Goal: Task Accomplishment & Management: Use online tool/utility

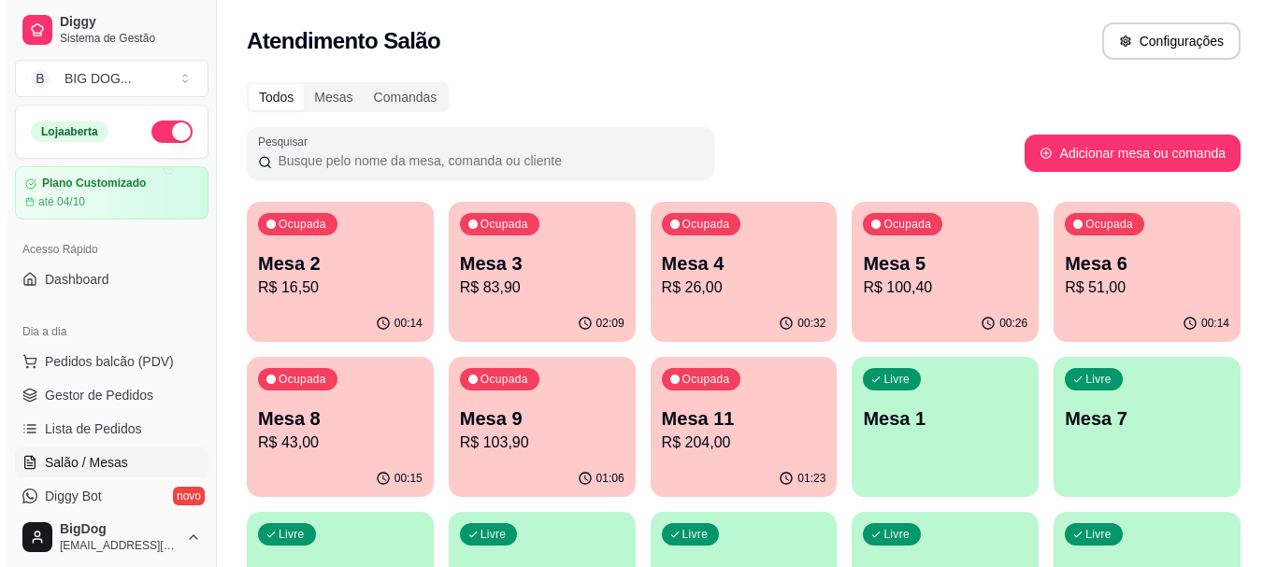
scroll to position [163, 0]
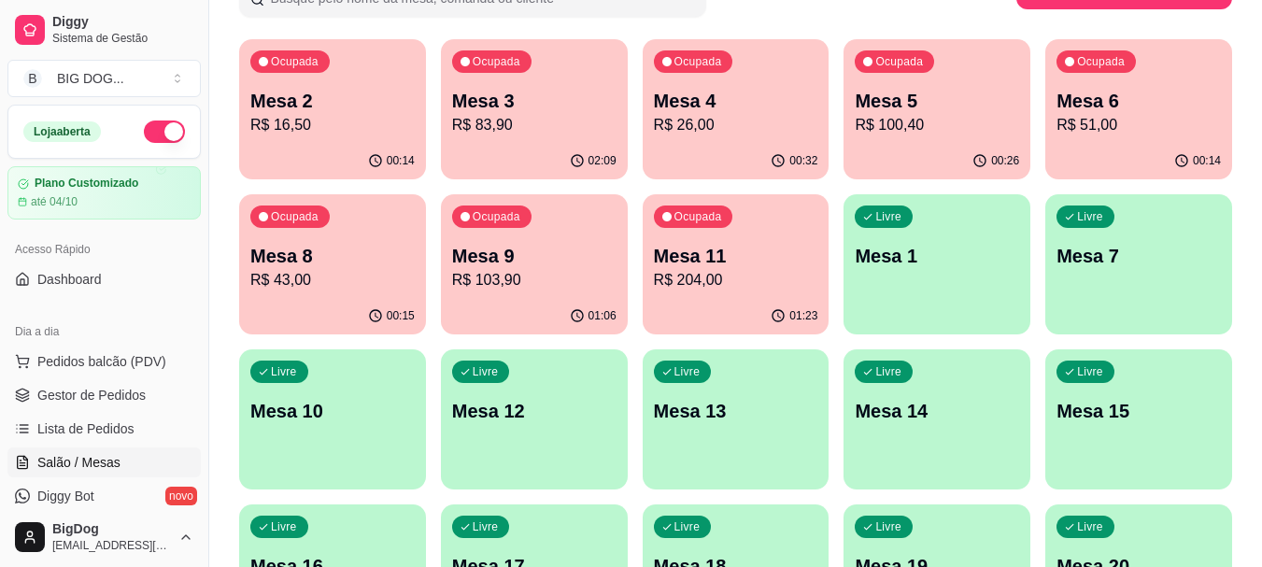
click at [762, 109] on p "Mesa 4" at bounding box center [736, 101] width 164 height 26
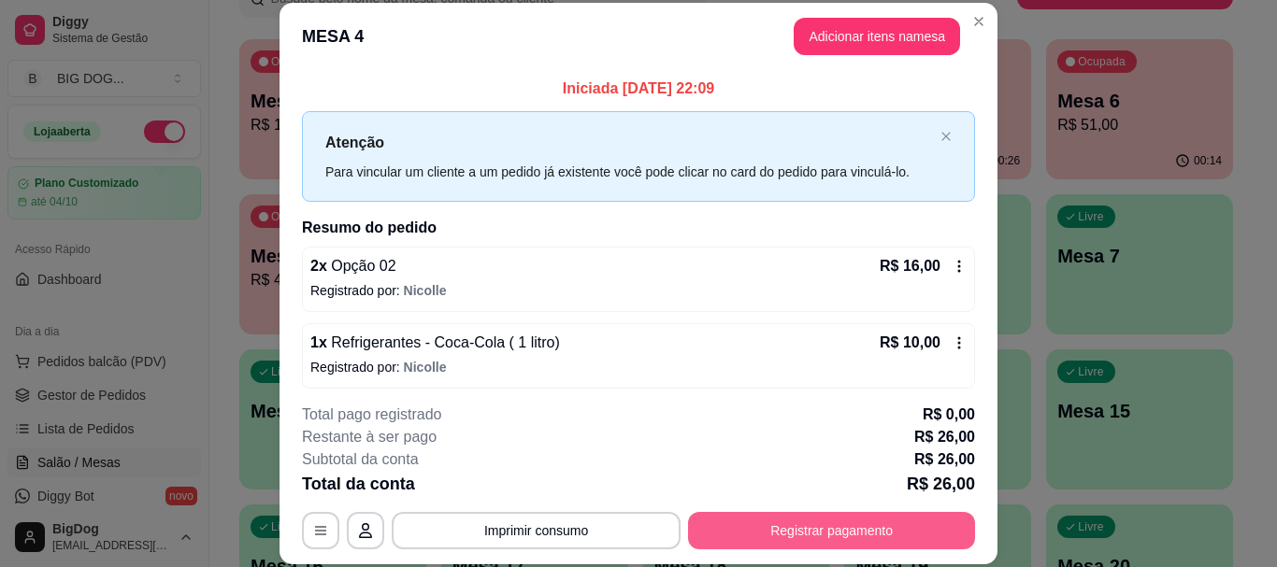
click at [802, 527] on button "Registrar pagamento" at bounding box center [831, 530] width 287 height 37
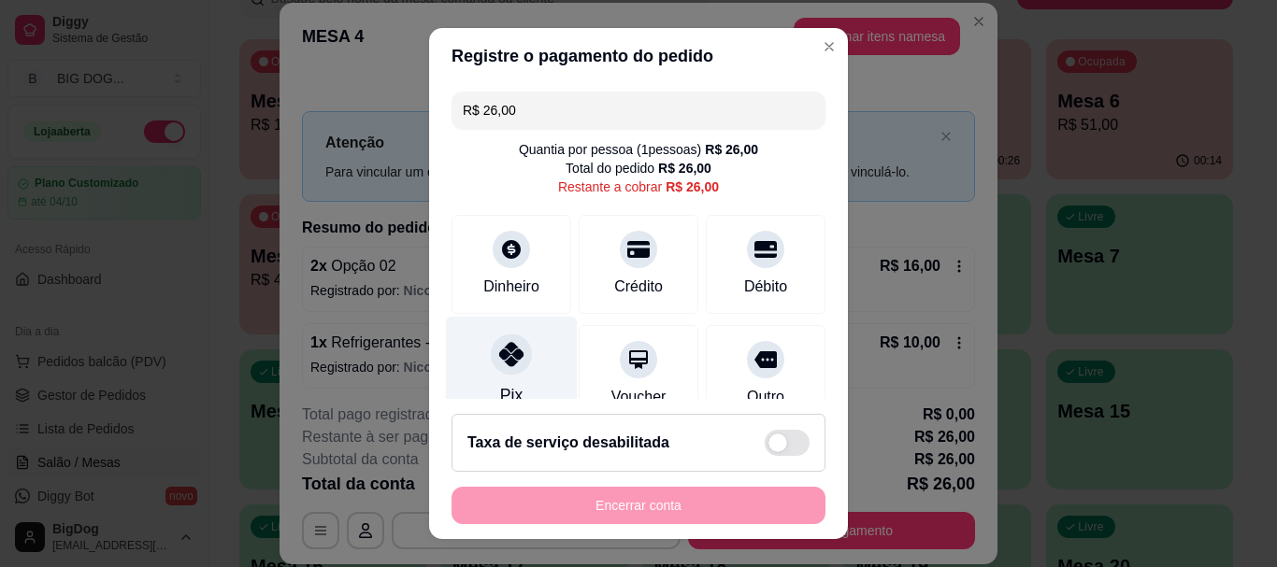
click at [516, 356] on div at bounding box center [511, 355] width 41 height 41
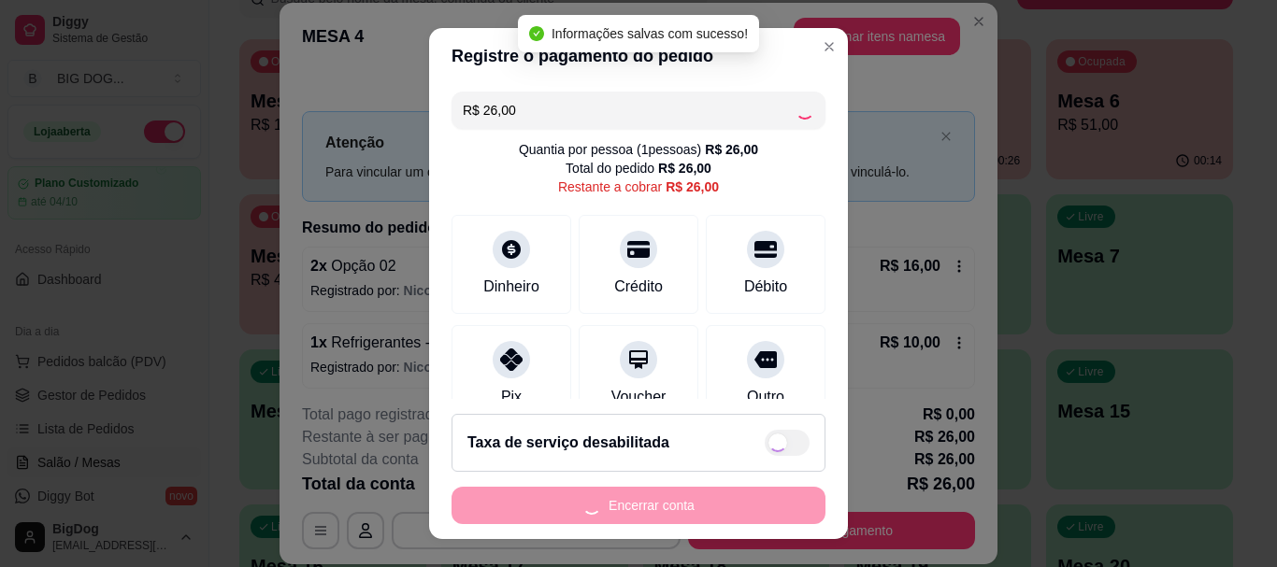
type input "R$ 0,00"
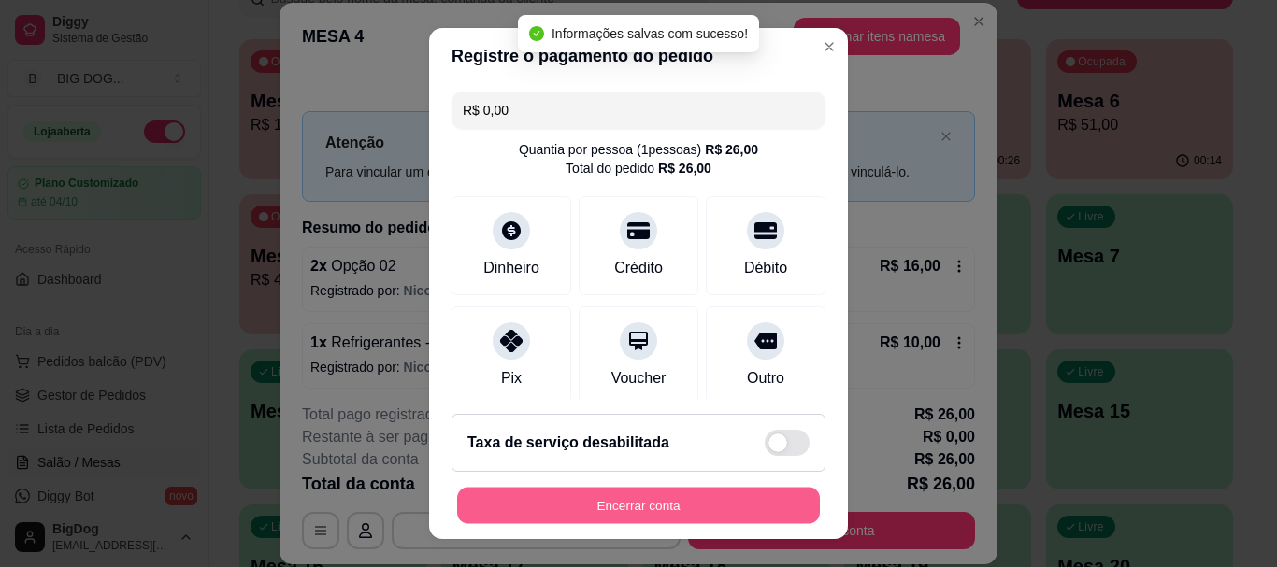
click at [629, 508] on button "Encerrar conta" at bounding box center [638, 505] width 363 height 36
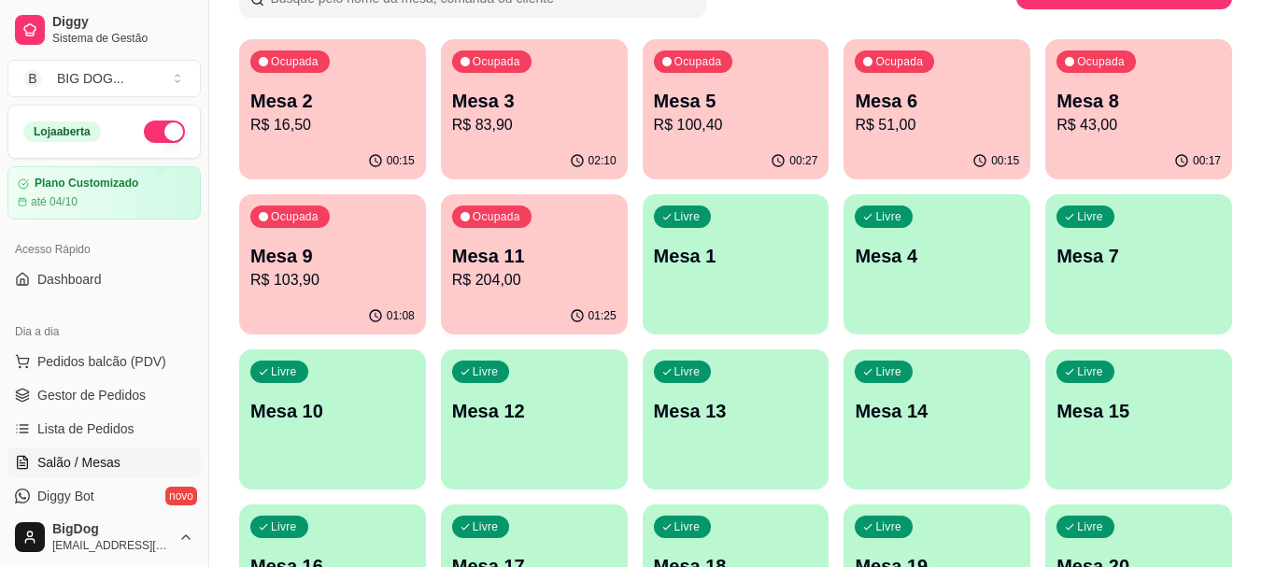
click at [769, 105] on p "Mesa 5" at bounding box center [736, 101] width 164 height 26
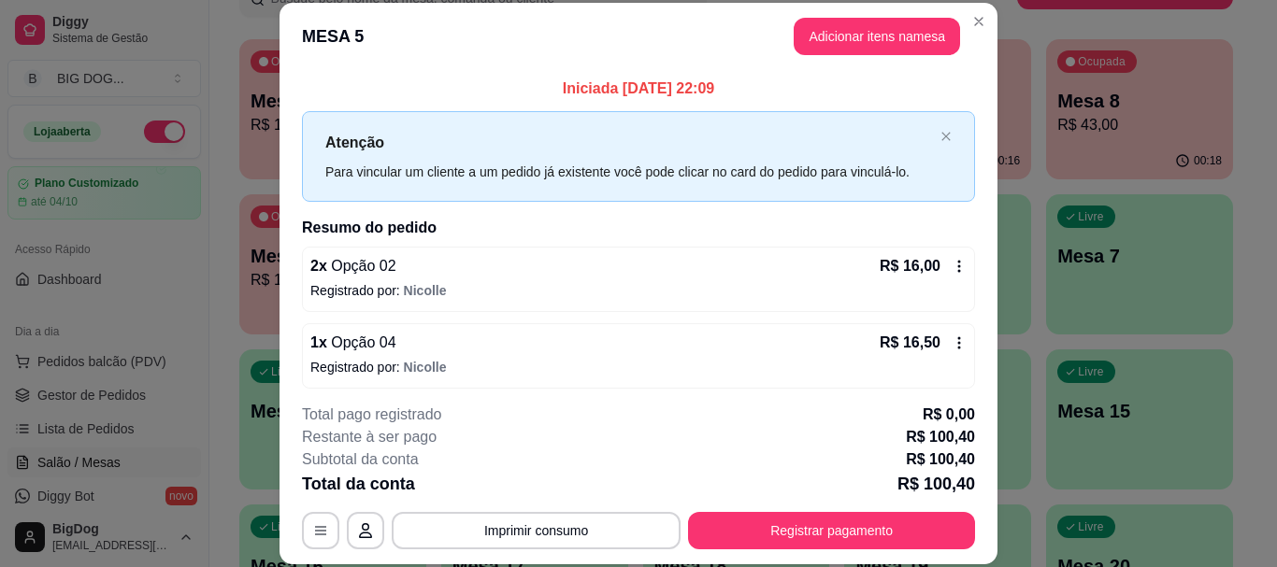
scroll to position [512, 0]
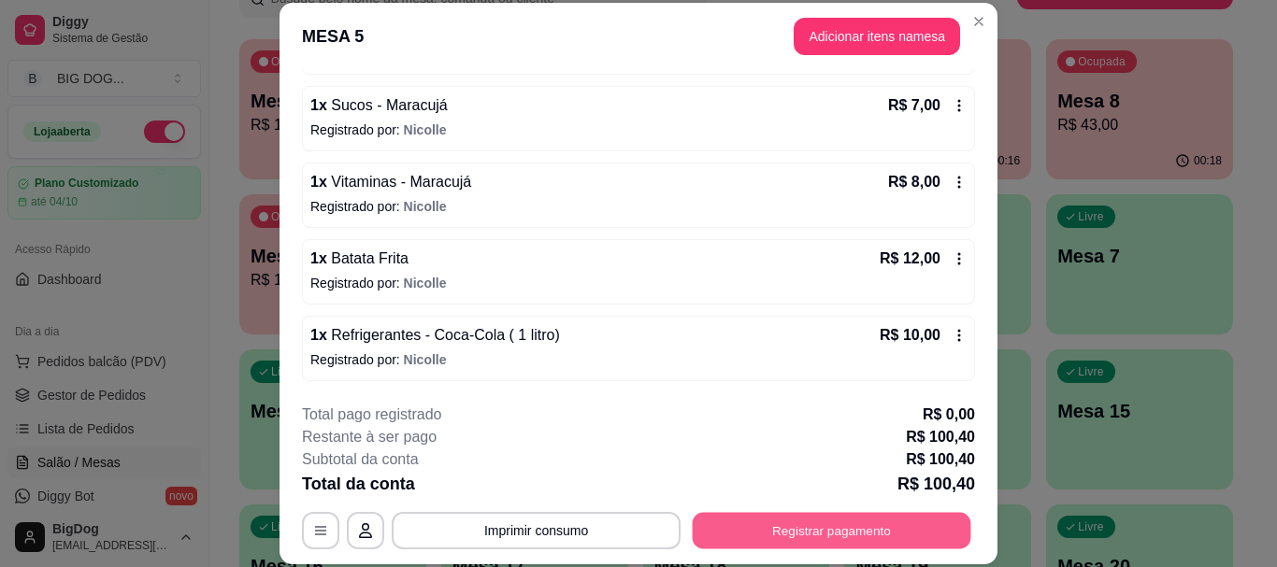
click at [806, 537] on button "Registrar pagamento" at bounding box center [831, 531] width 278 height 36
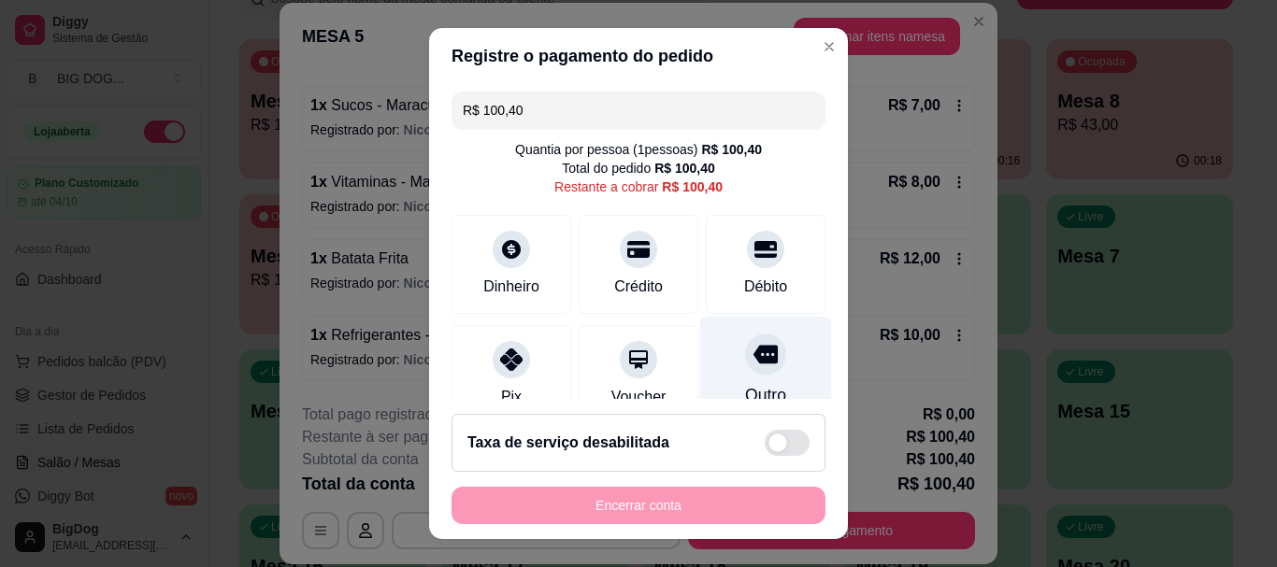
click at [753, 349] on icon at bounding box center [765, 355] width 24 height 24
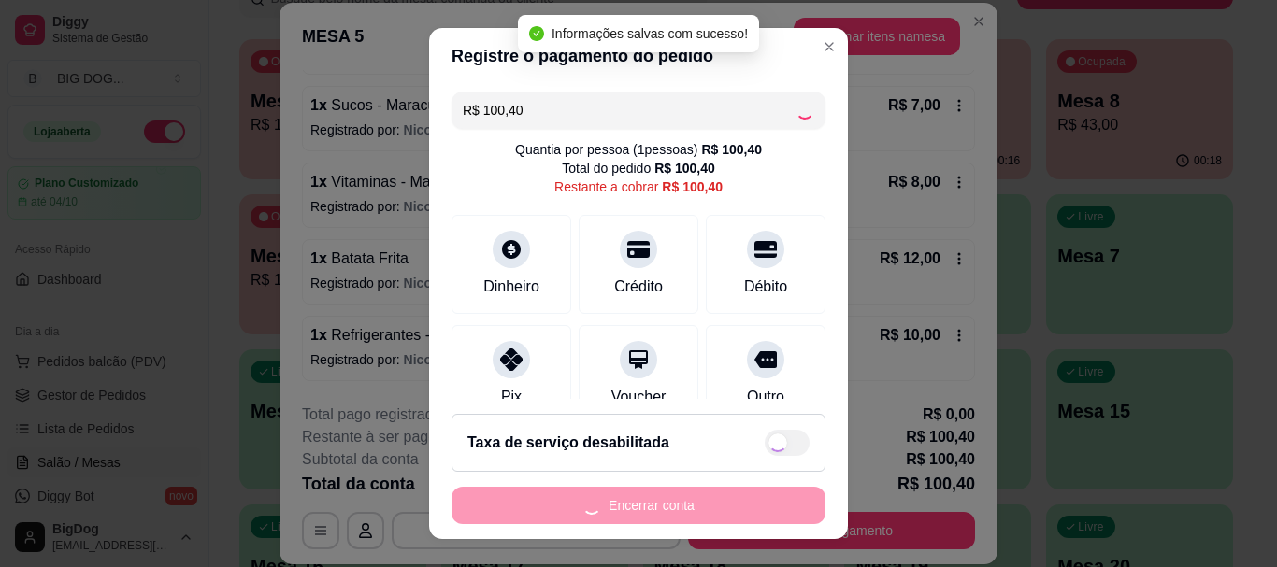
type input "R$ 0,00"
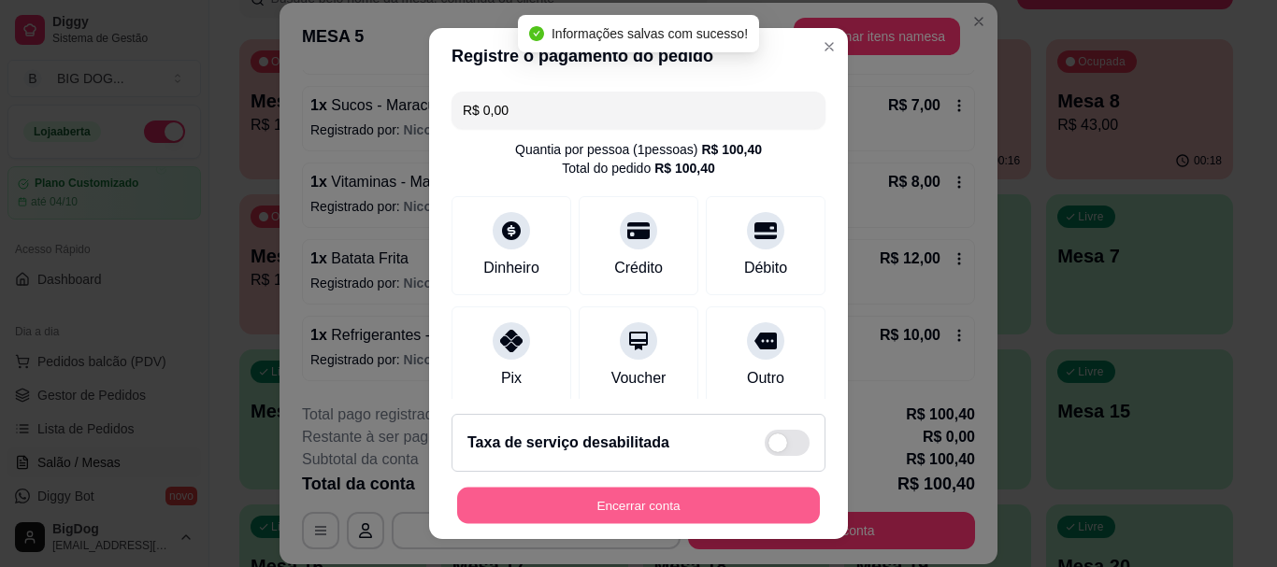
click at [676, 497] on button "Encerrar conta" at bounding box center [638, 505] width 363 height 36
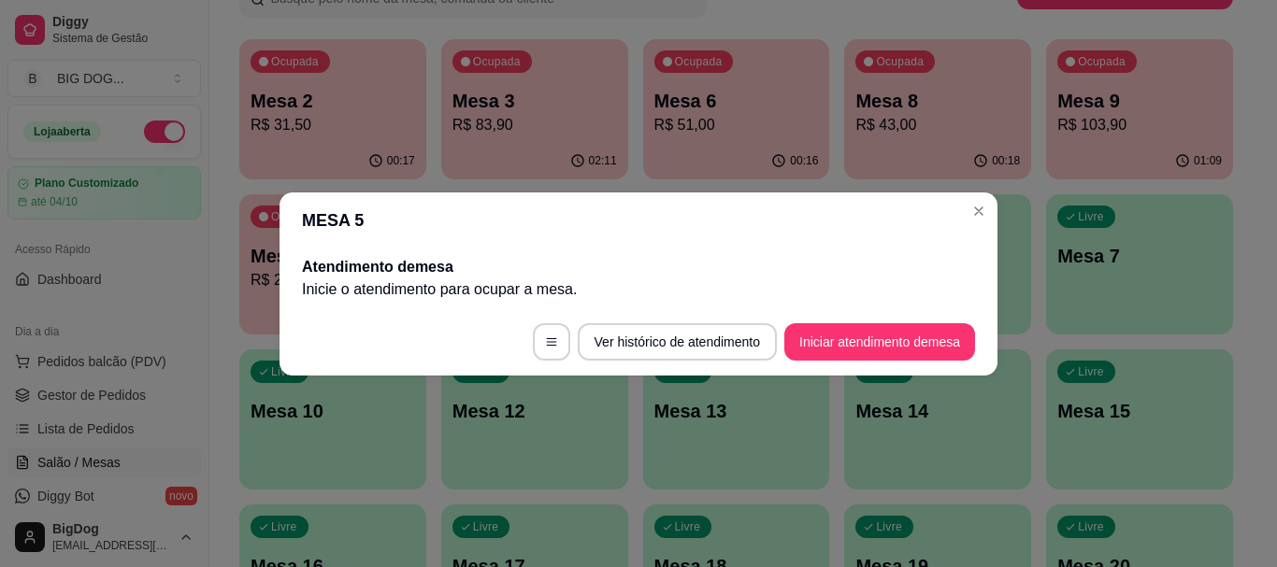
scroll to position [0, 0]
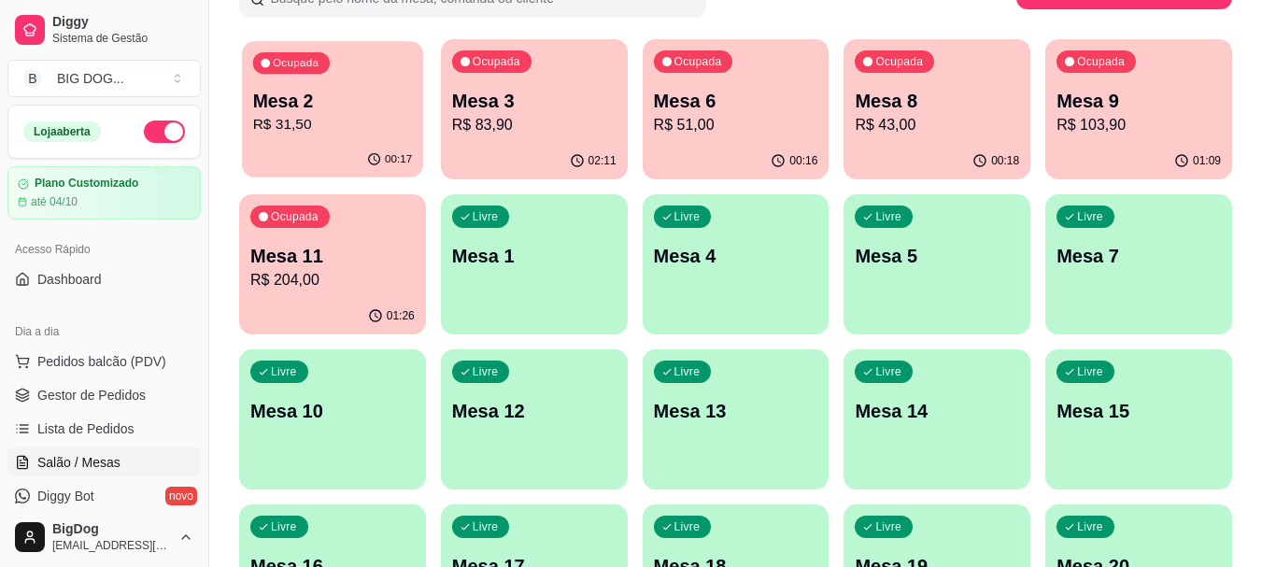
click at [299, 90] on p "Mesa 2" at bounding box center [333, 101] width 160 height 25
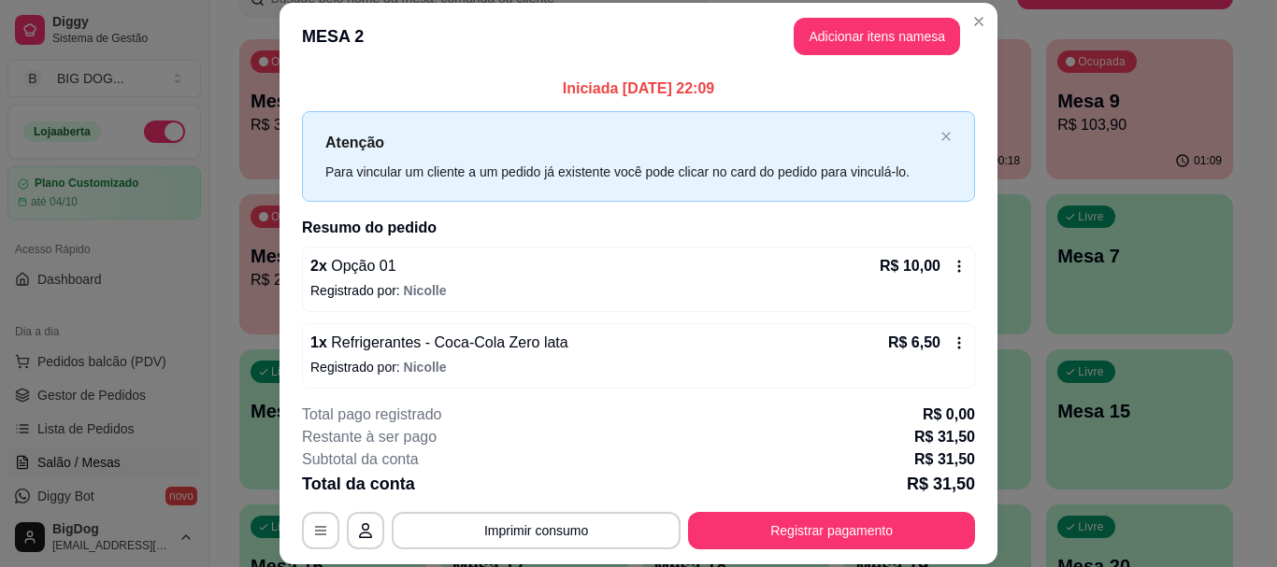
click at [951, 265] on icon at bounding box center [958, 266] width 15 height 15
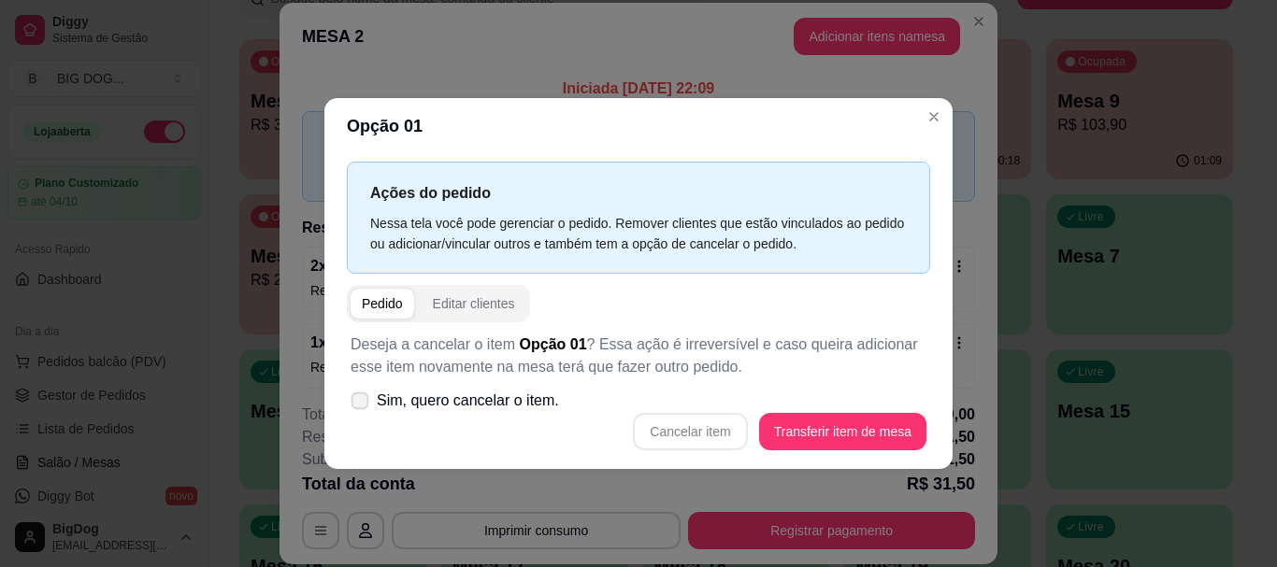
click at [358, 394] on span at bounding box center [360, 401] width 18 height 18
click at [358, 404] on input "Sim, quero cancelar o item." at bounding box center [355, 410] width 12 height 12
checkbox input "true"
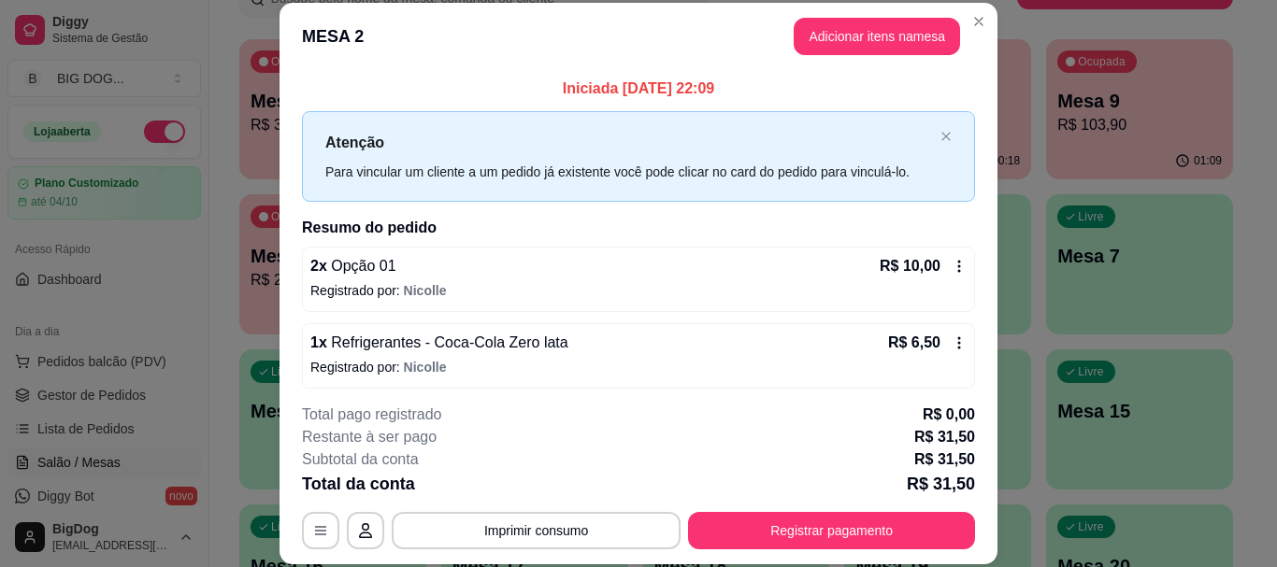
click at [513, 297] on p "Registrado por: [PERSON_NAME]" at bounding box center [638, 290] width 656 height 19
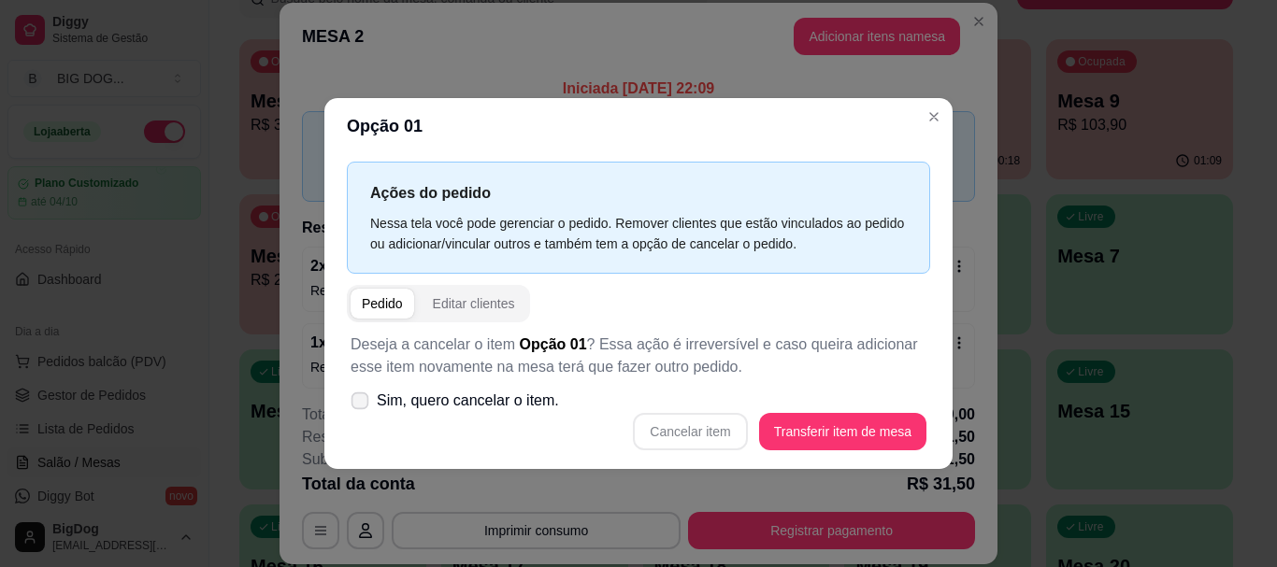
click at [351, 400] on span at bounding box center [360, 401] width 18 height 18
click at [350, 404] on input "Sim, quero cancelar o item." at bounding box center [355, 410] width 12 height 12
checkbox input "true"
click at [698, 437] on button "Cancelar item" at bounding box center [690, 431] width 114 height 37
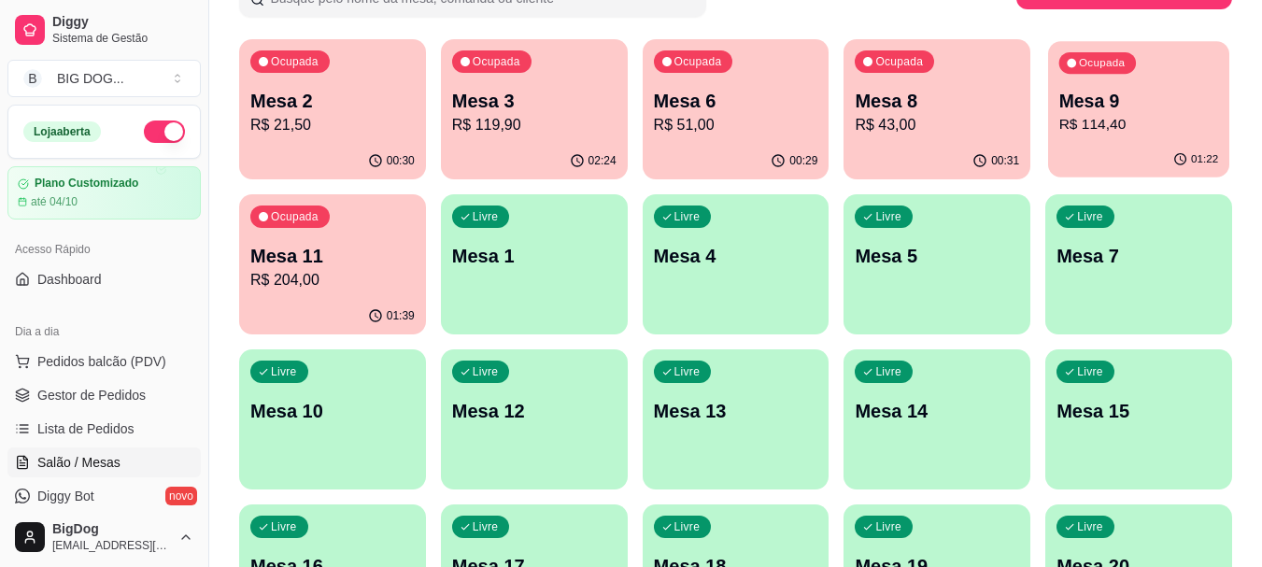
click at [1140, 104] on p "Mesa 9" at bounding box center [1140, 101] width 160 height 25
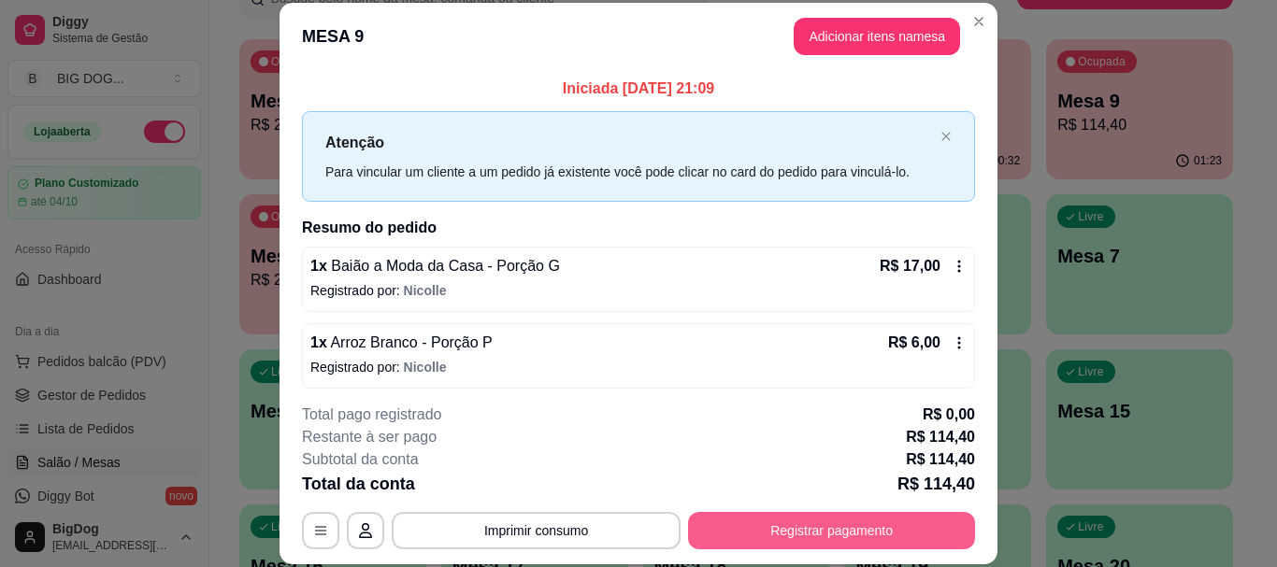
click at [763, 528] on button "Registrar pagamento" at bounding box center [831, 530] width 287 height 37
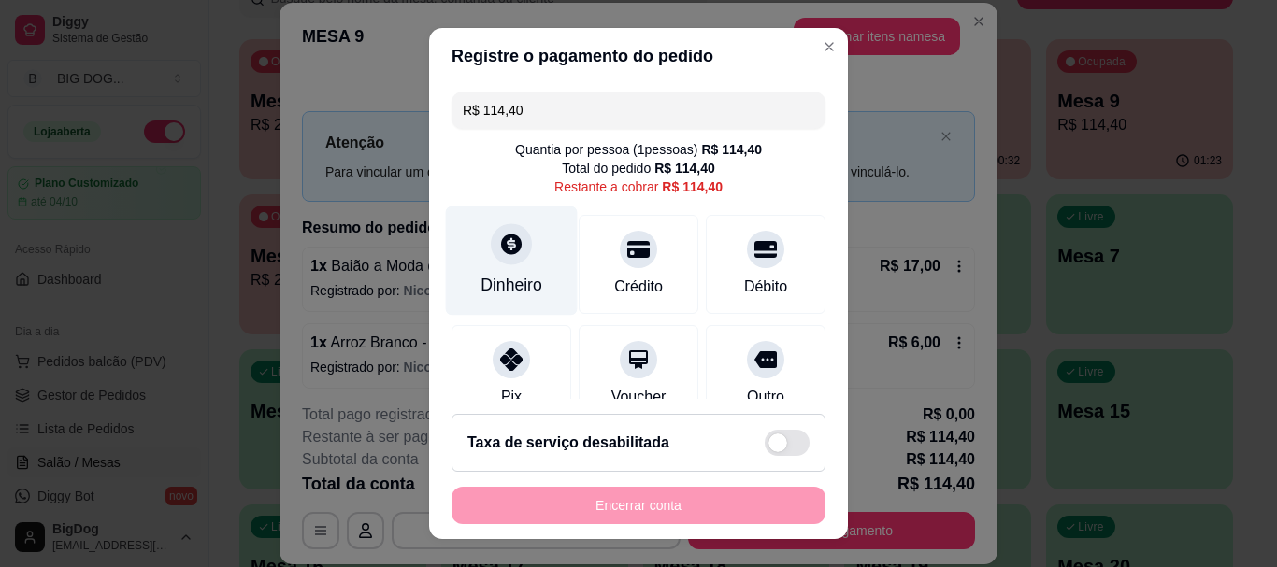
click at [514, 245] on div at bounding box center [511, 244] width 41 height 41
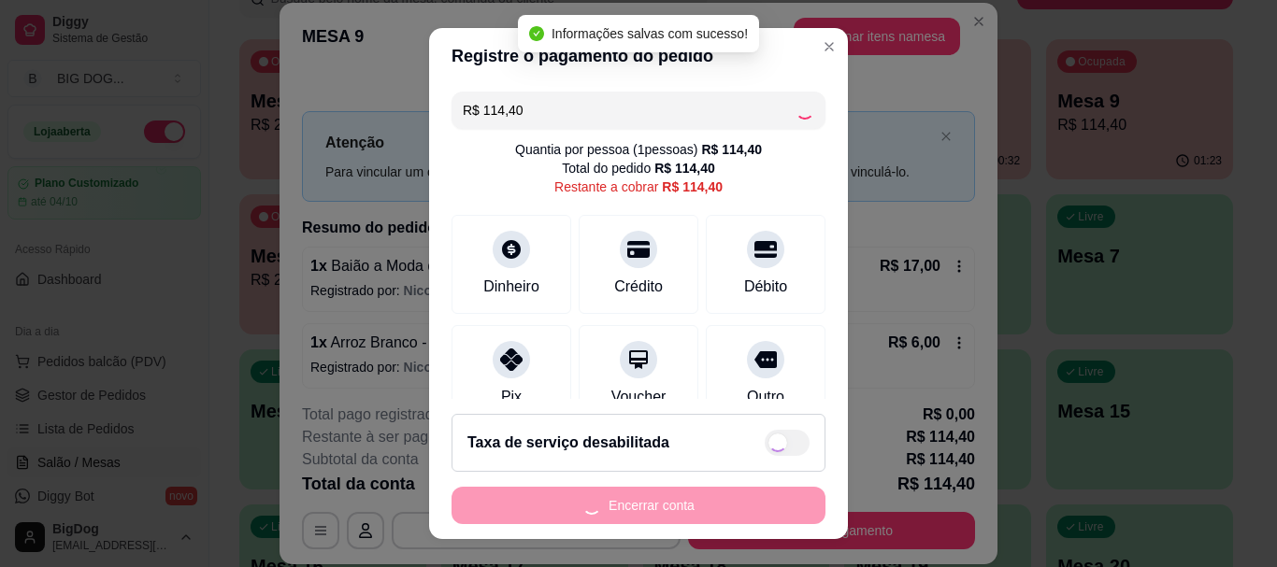
type input "R$ 0,00"
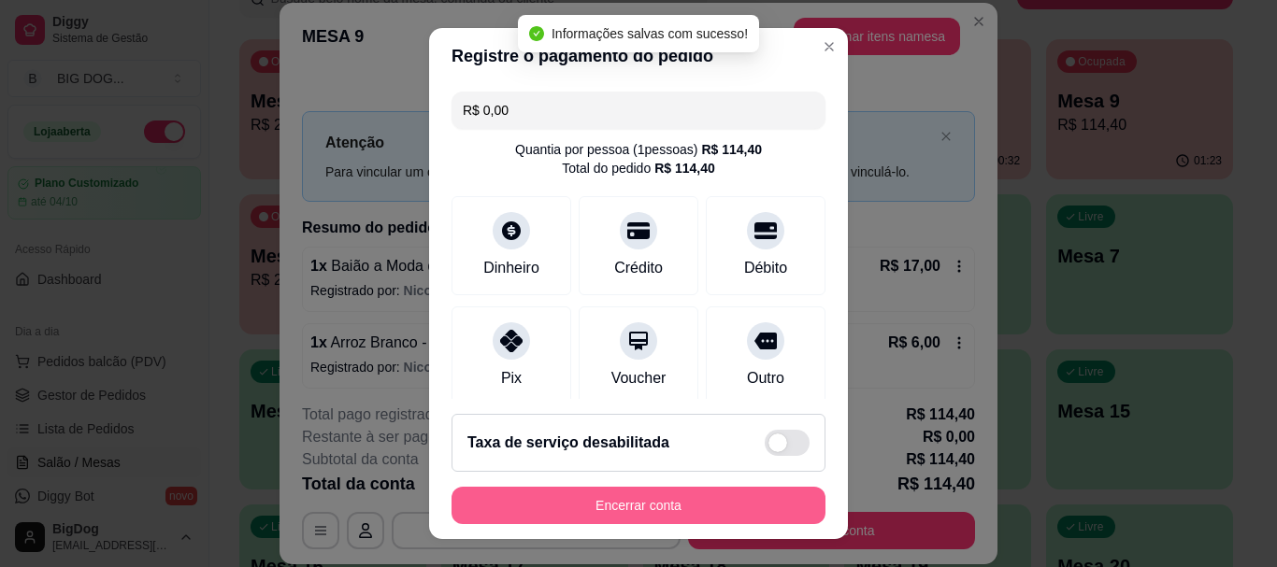
click at [655, 495] on button "Encerrar conta" at bounding box center [638, 505] width 374 height 37
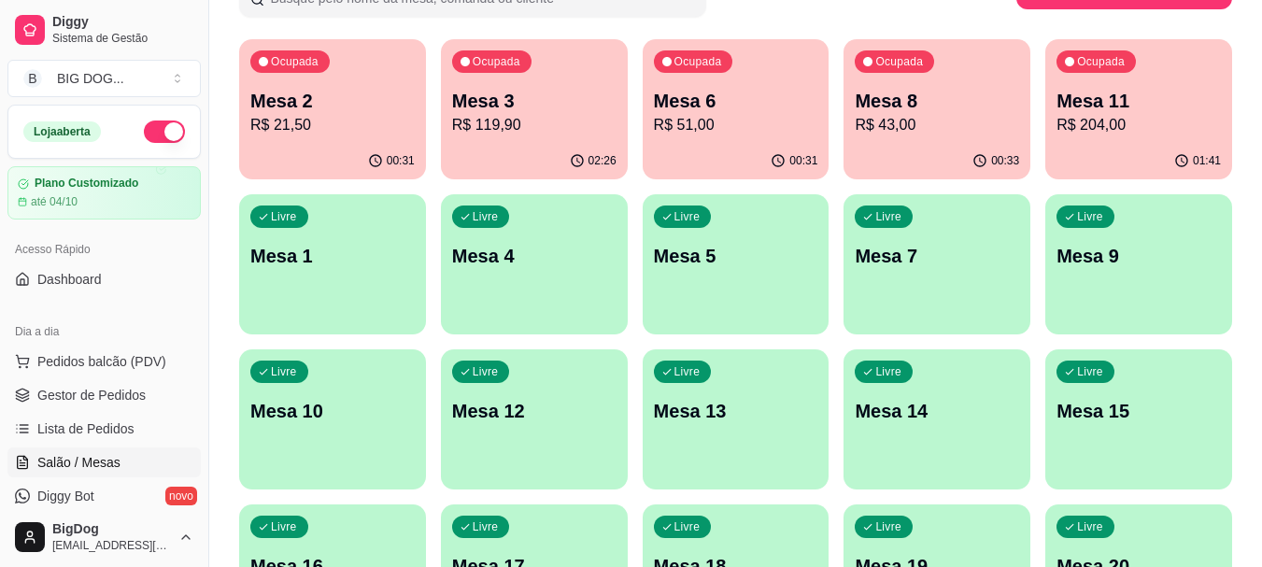
click at [1174, 132] on p "R$ 204,00" at bounding box center [1139, 125] width 164 height 22
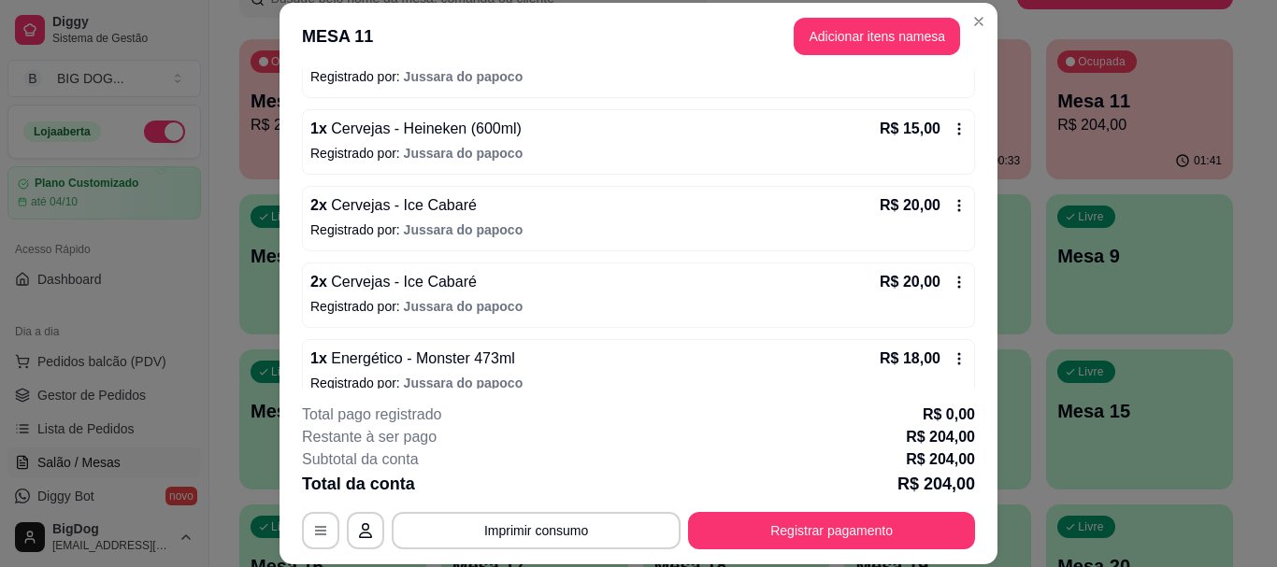
scroll to position [533, 0]
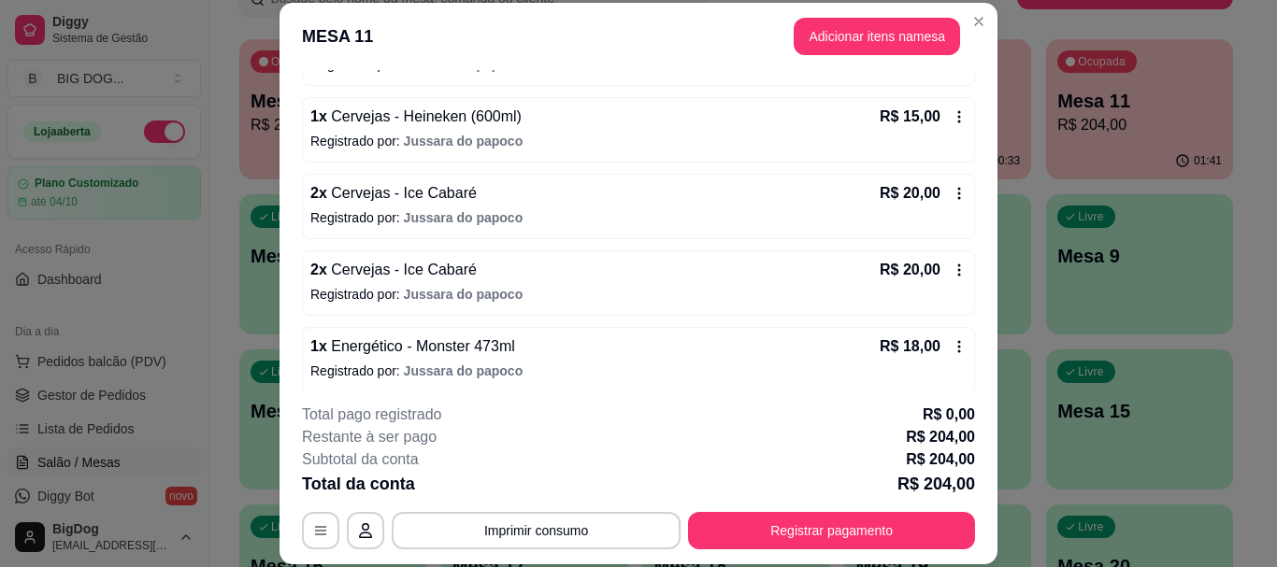
click at [951, 345] on icon at bounding box center [958, 346] width 15 height 15
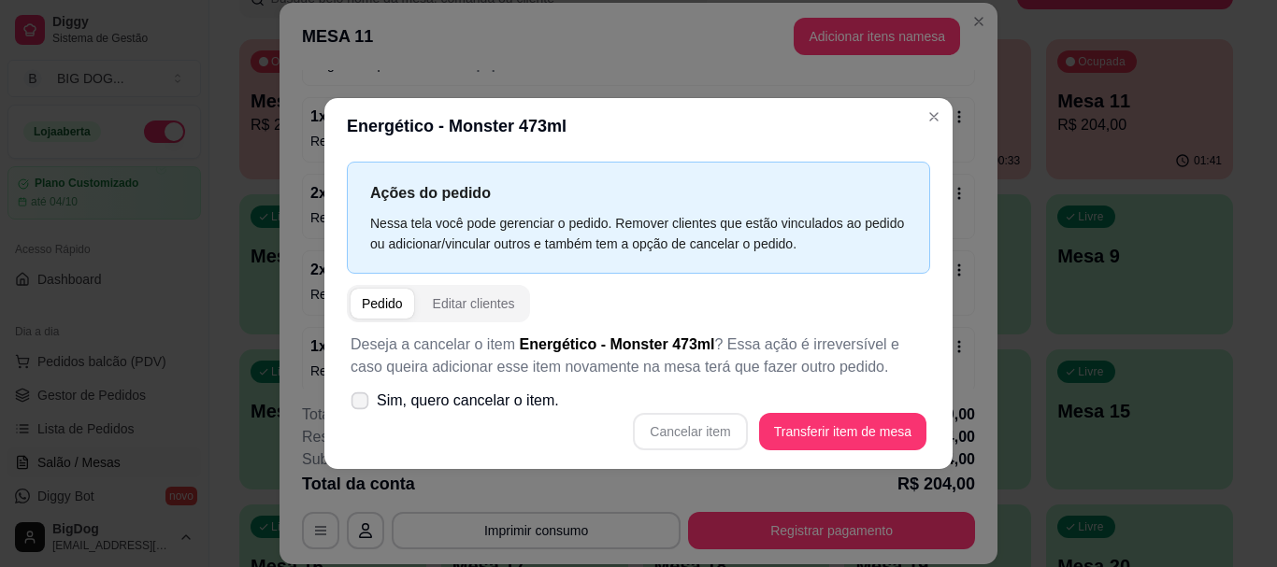
click at [359, 406] on icon at bounding box center [359, 400] width 14 height 10
click at [359, 406] on input "Sim, quero cancelar o item." at bounding box center [355, 410] width 12 height 12
checkbox input "true"
click at [708, 434] on button "Cancelar item" at bounding box center [690, 431] width 111 height 36
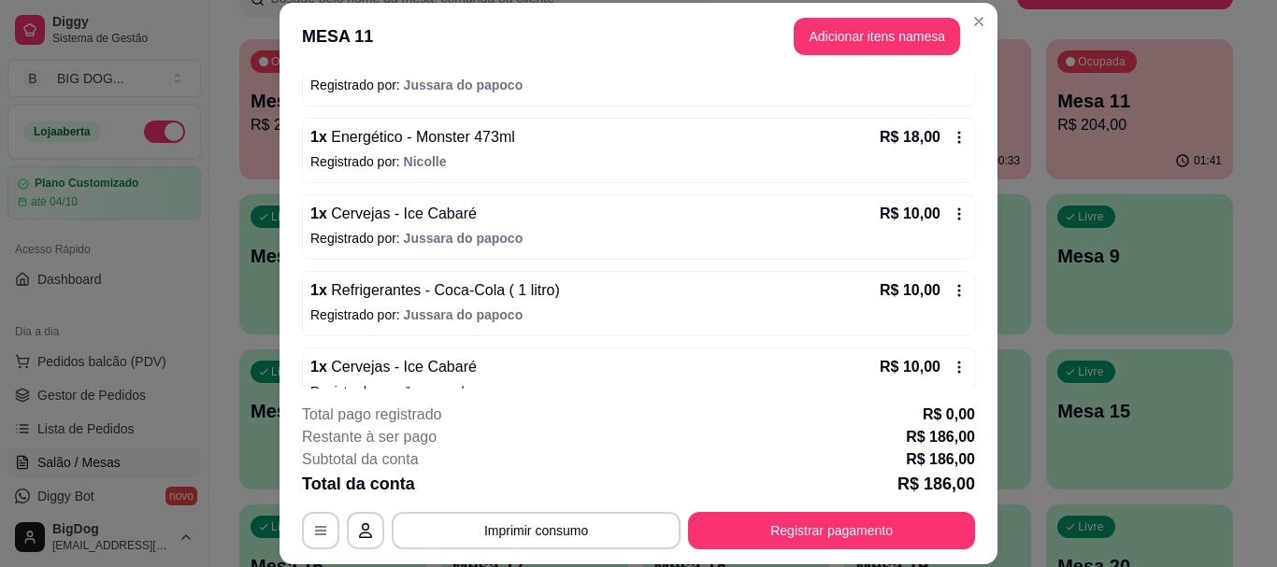
scroll to position [774, 0]
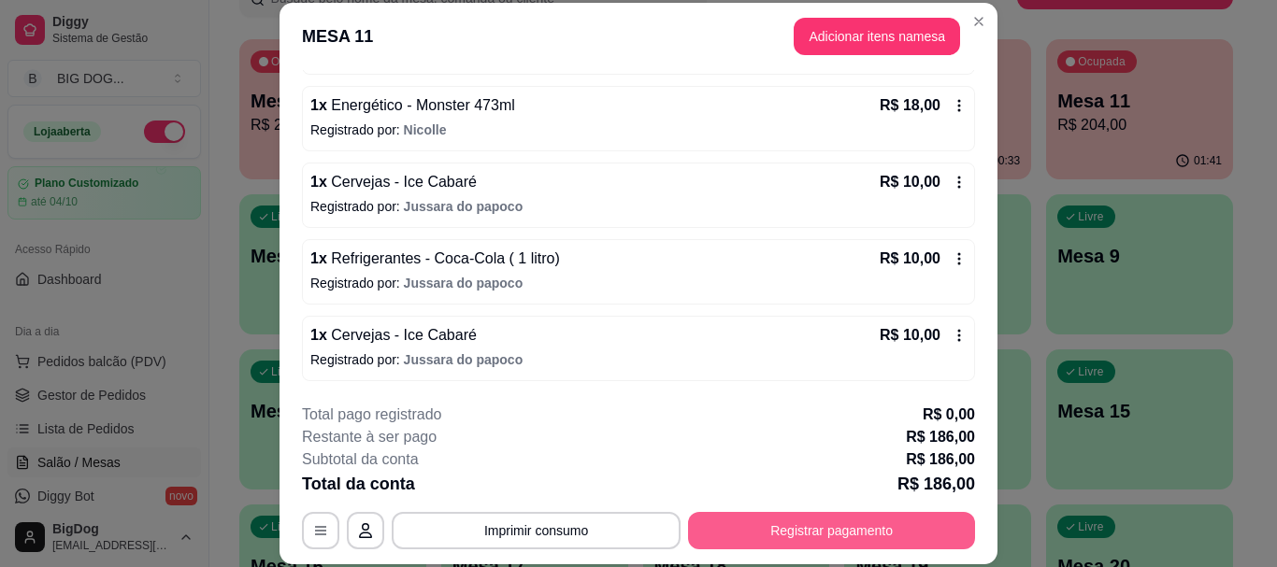
click at [831, 521] on button "Registrar pagamento" at bounding box center [831, 530] width 287 height 37
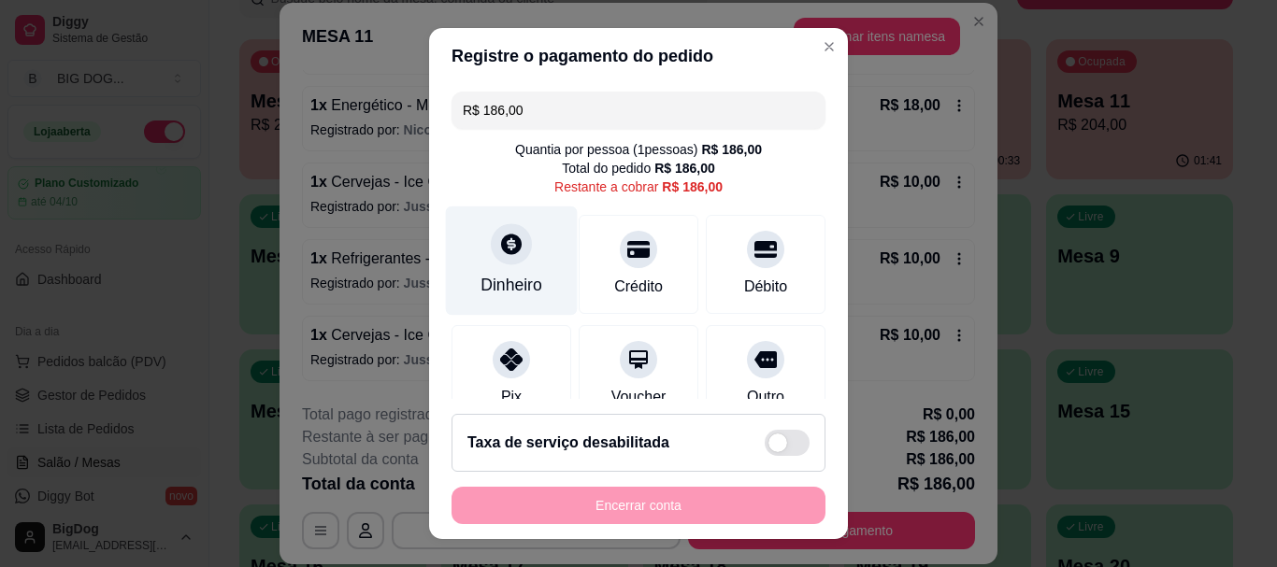
click at [515, 260] on div "Dinheiro" at bounding box center [512, 261] width 132 height 109
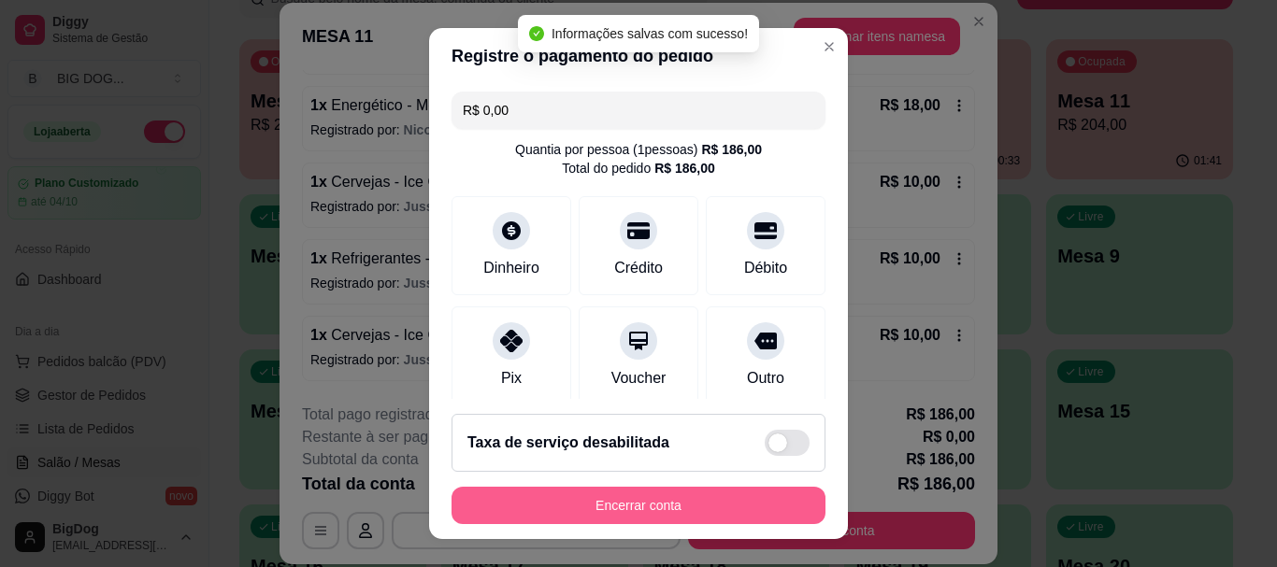
type input "R$ 0,00"
click at [659, 504] on button "Encerrar conta" at bounding box center [638, 505] width 374 height 37
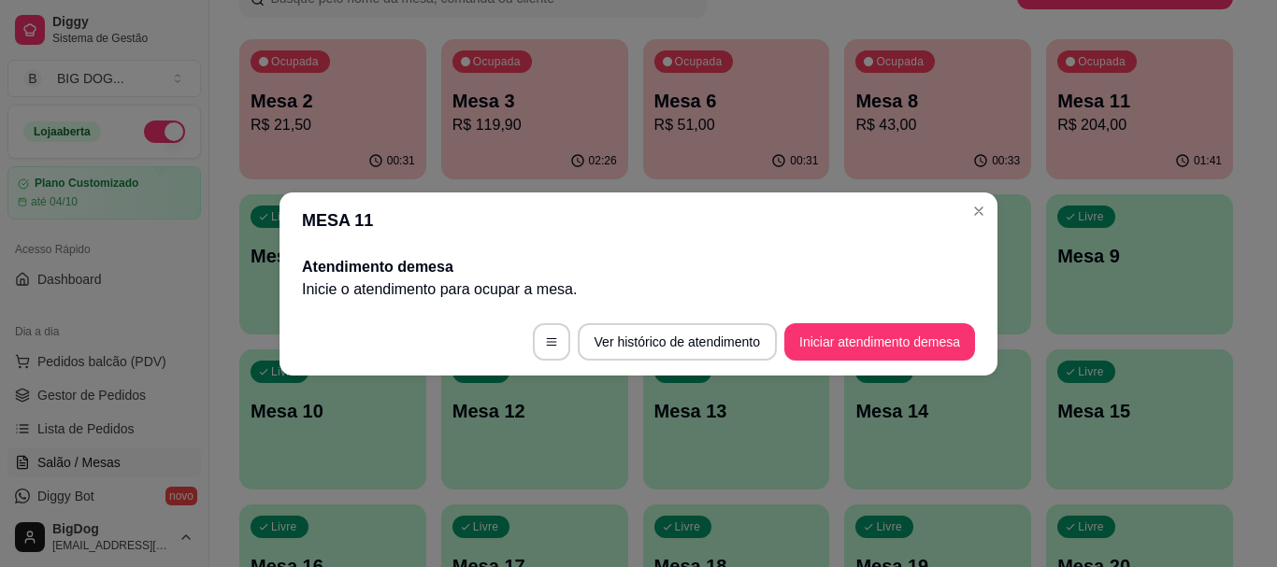
scroll to position [0, 0]
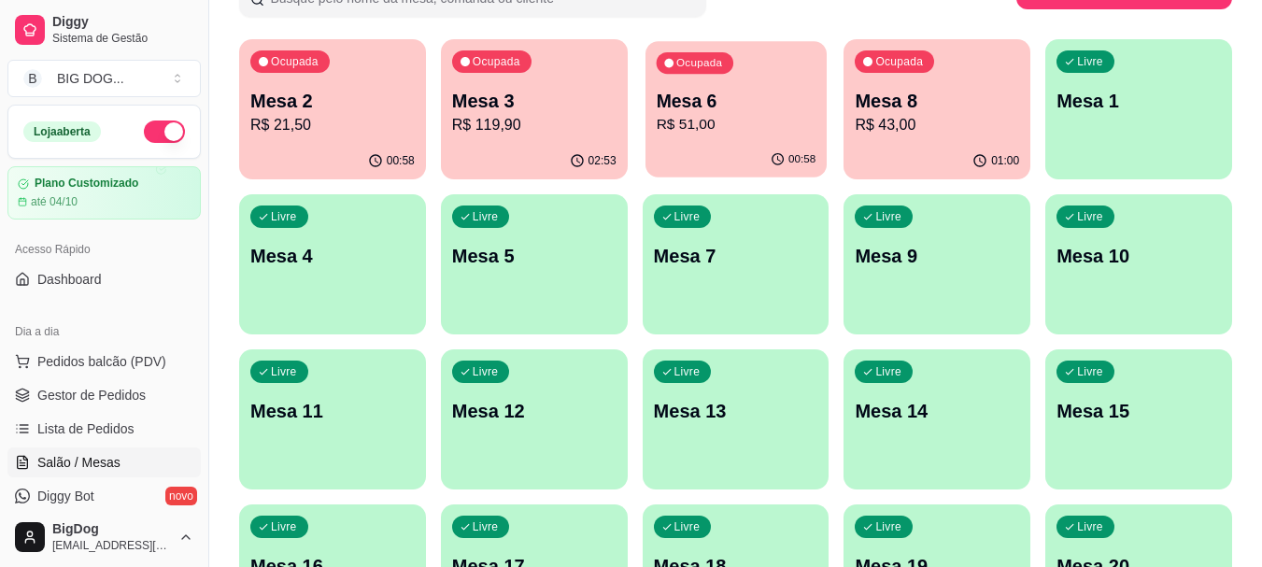
click at [699, 128] on p "R$ 51,00" at bounding box center [736, 124] width 160 height 21
click at [534, 106] on p "Mesa 3" at bounding box center [534, 101] width 164 height 26
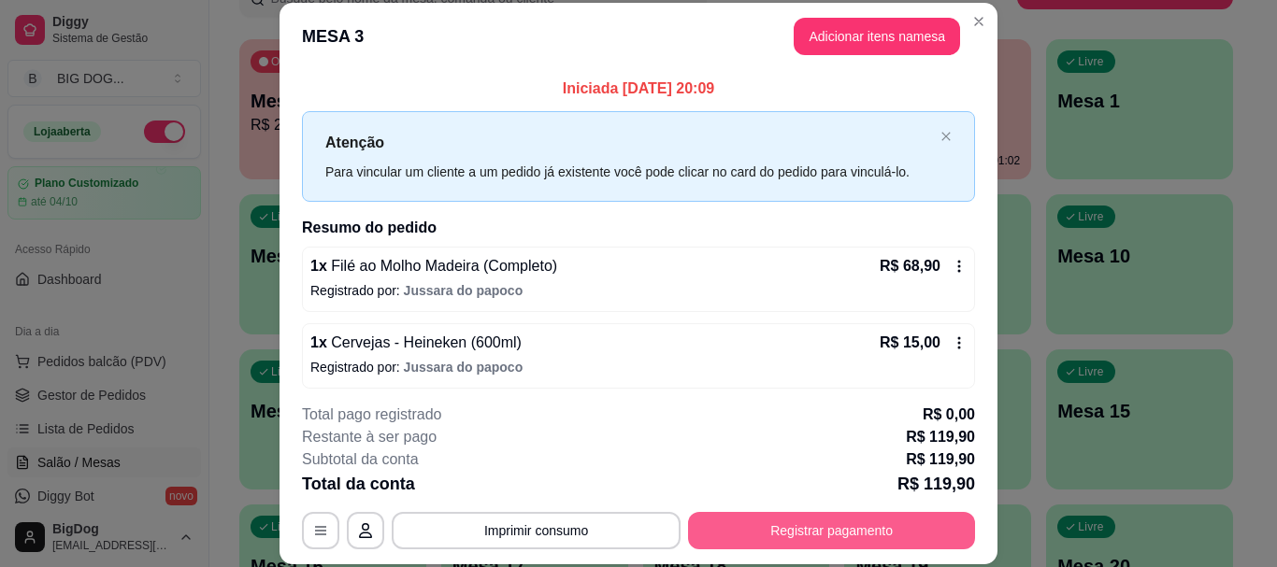
click at [789, 525] on button "Registrar pagamento" at bounding box center [831, 530] width 287 height 37
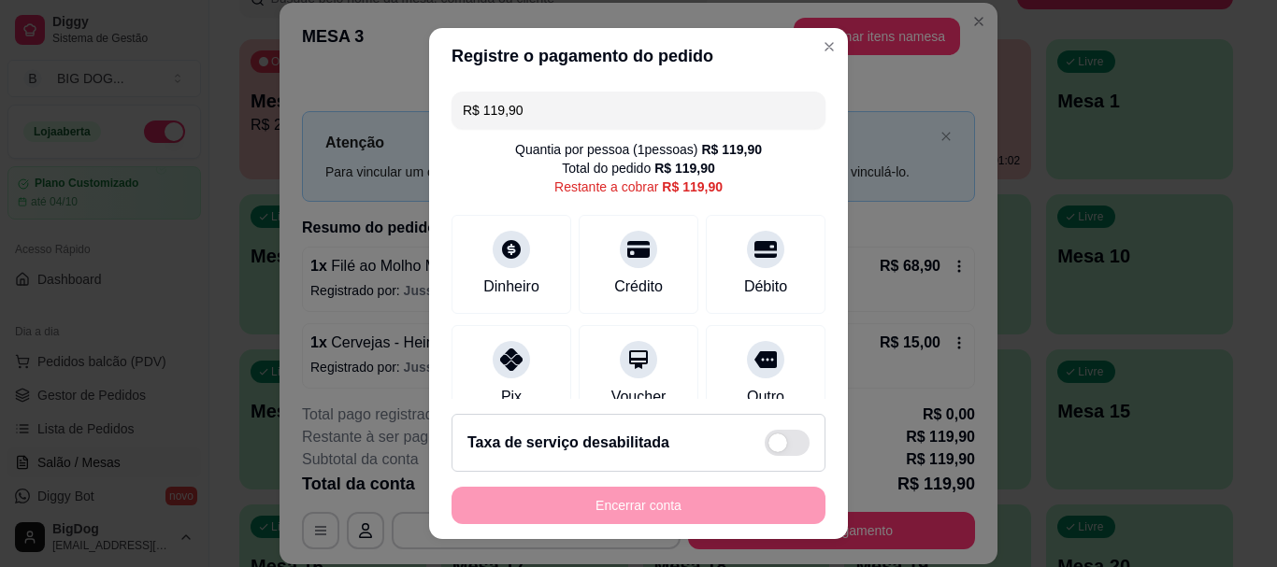
drag, startPoint x: 574, startPoint y: 111, endPoint x: 375, endPoint y: 107, distance: 199.1
click at [375, 107] on div "Registre o pagamento do pedido R$ 119,90 Quantia por pessoa ( 1 pessoas) R$ 119…" at bounding box center [638, 283] width 1277 height 567
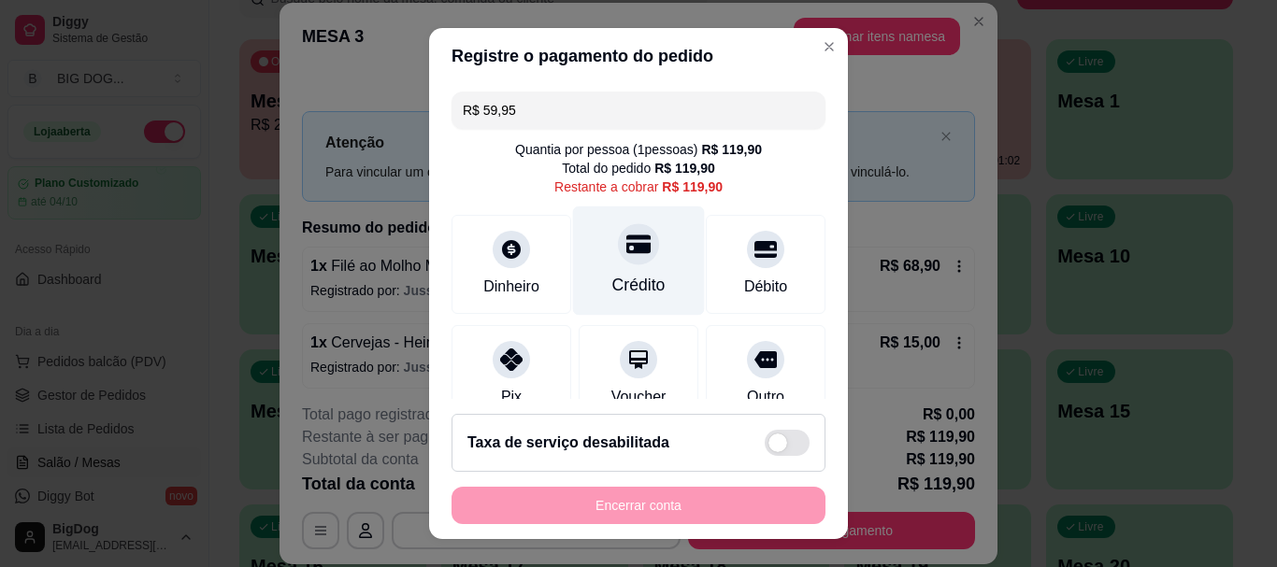
click at [634, 253] on div at bounding box center [638, 244] width 41 height 41
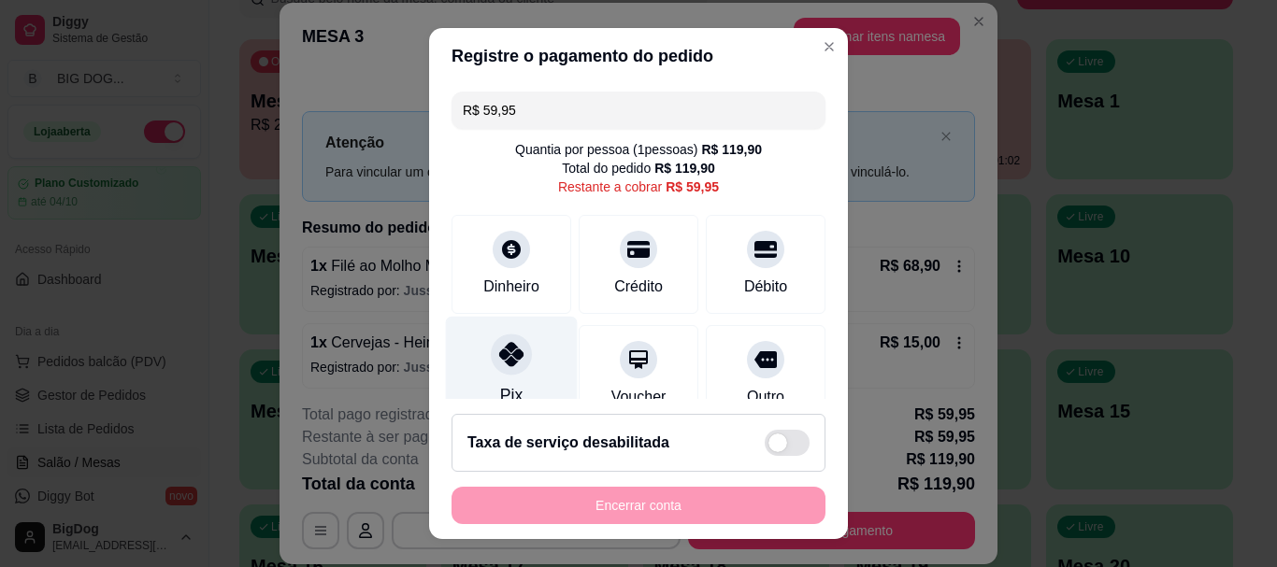
click at [510, 364] on icon at bounding box center [511, 355] width 24 height 24
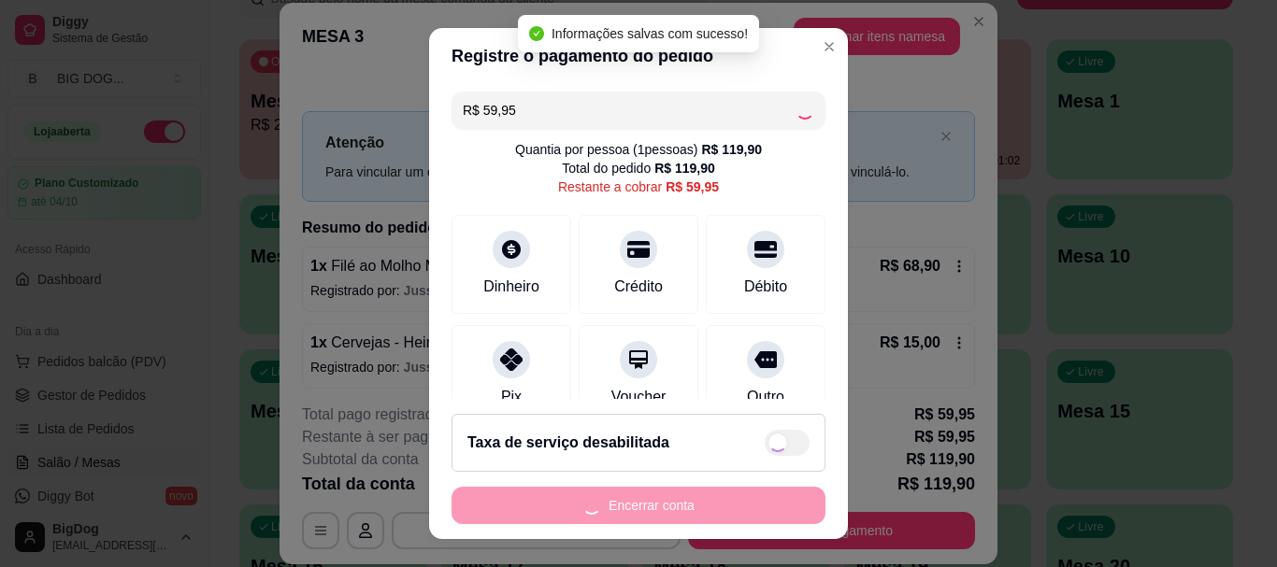
type input "R$ 0,00"
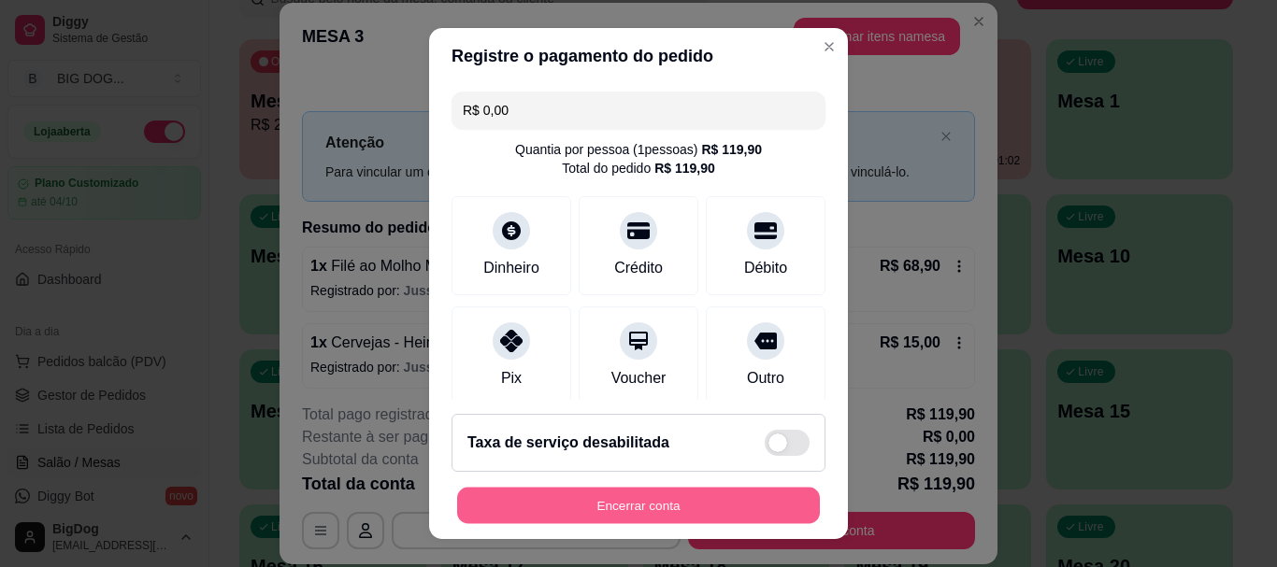
click at [642, 499] on button "Encerrar conta" at bounding box center [638, 505] width 363 height 36
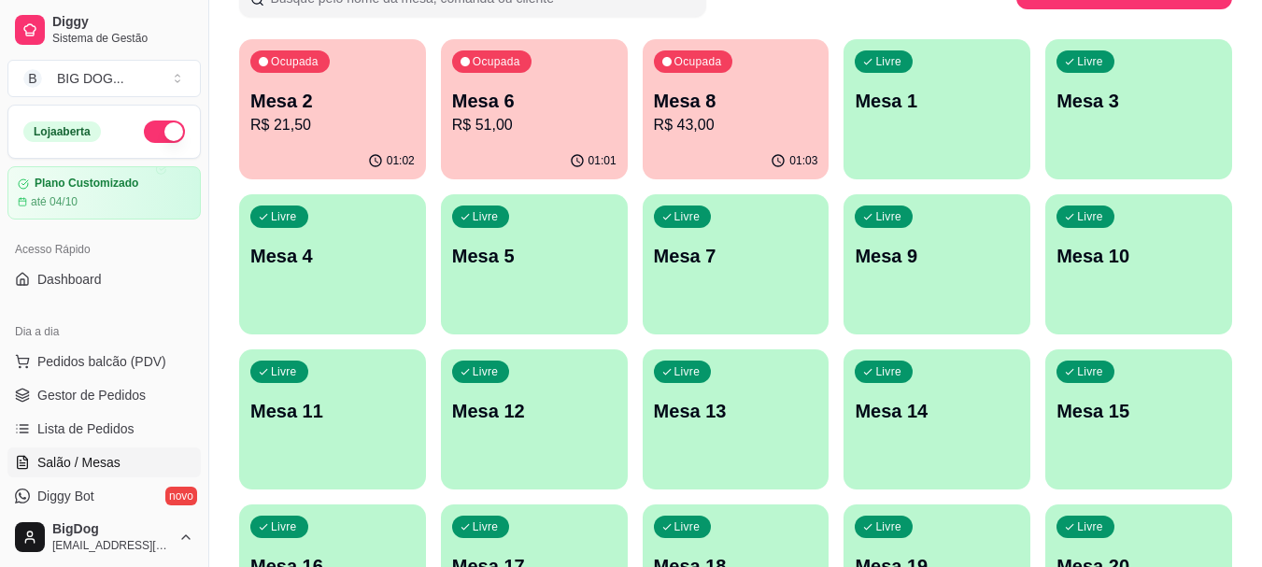
click at [734, 148] on div "01:03" at bounding box center [736, 161] width 187 height 36
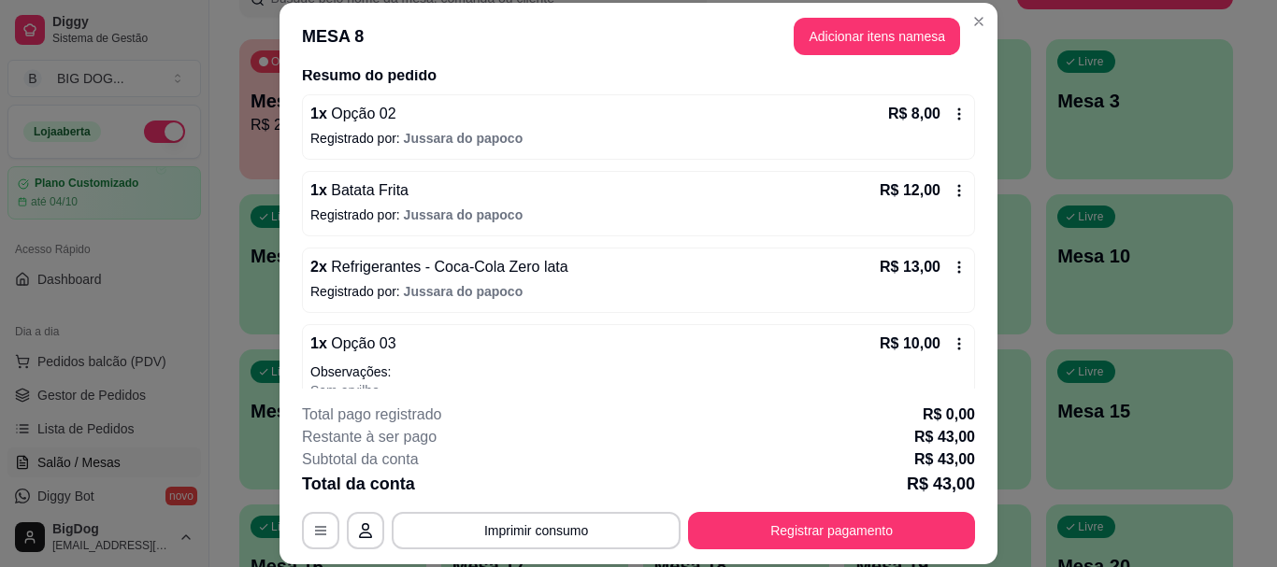
scroll to position [206, 0]
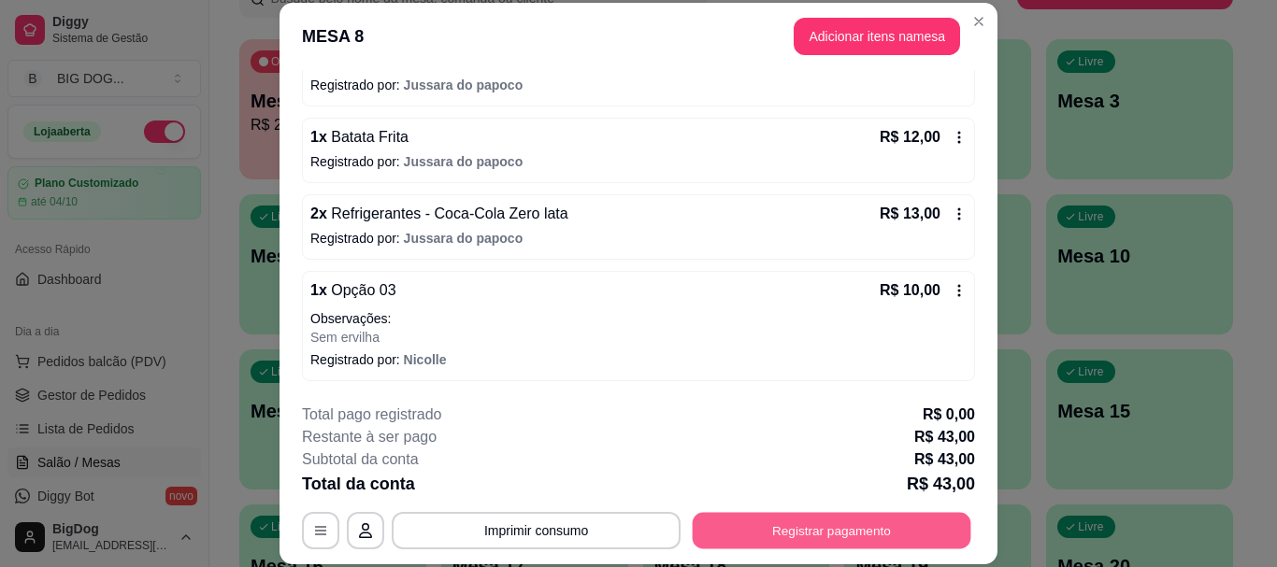
click at [864, 525] on button "Registrar pagamento" at bounding box center [831, 531] width 278 height 36
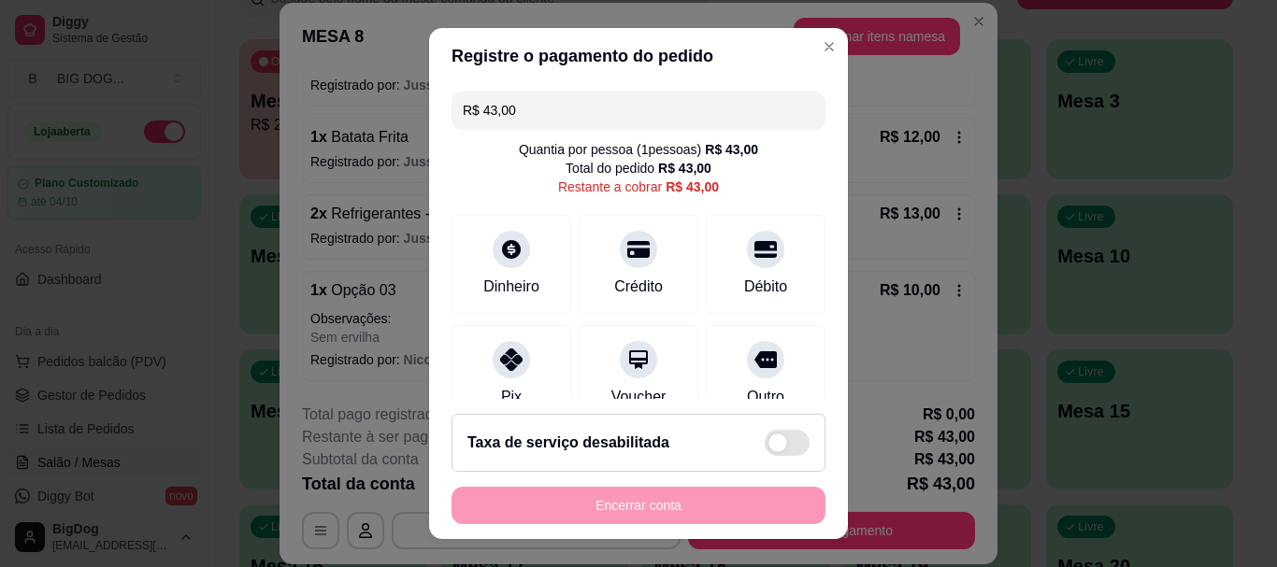
drag, startPoint x: 572, startPoint y: 119, endPoint x: 369, endPoint y: 83, distance: 205.9
click at [369, 83] on div "Registre o pagamento do pedido R$ 43,00 Quantia por pessoa ( 1 pessoas) R$ 43,0…" at bounding box center [638, 283] width 1277 height 567
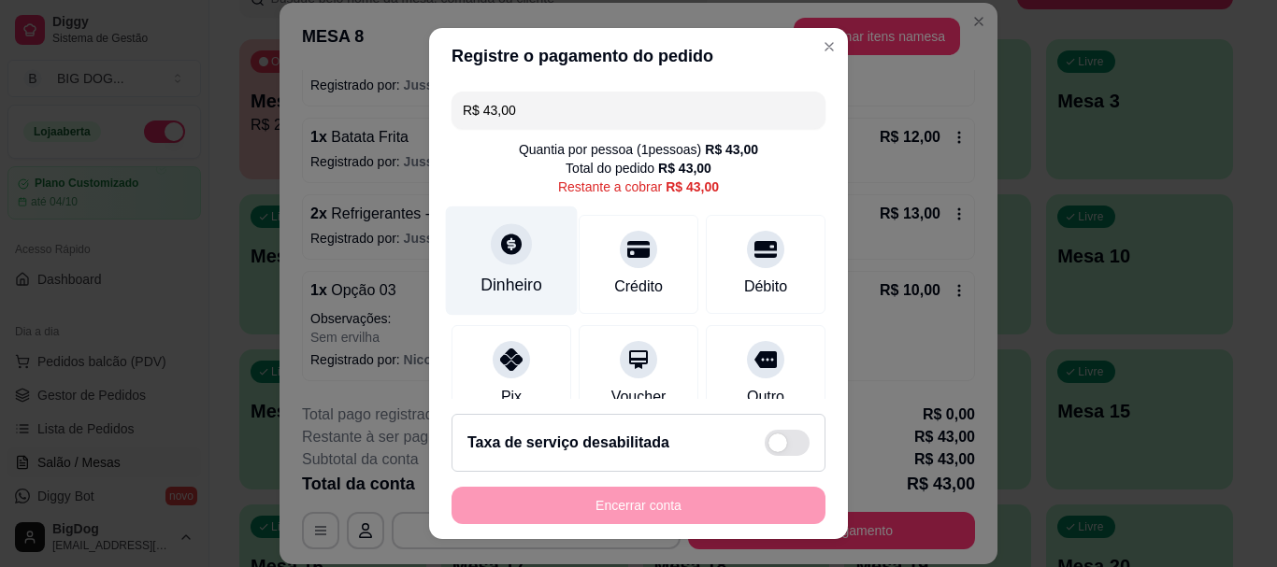
click at [519, 235] on div "Dinheiro" at bounding box center [512, 261] width 132 height 109
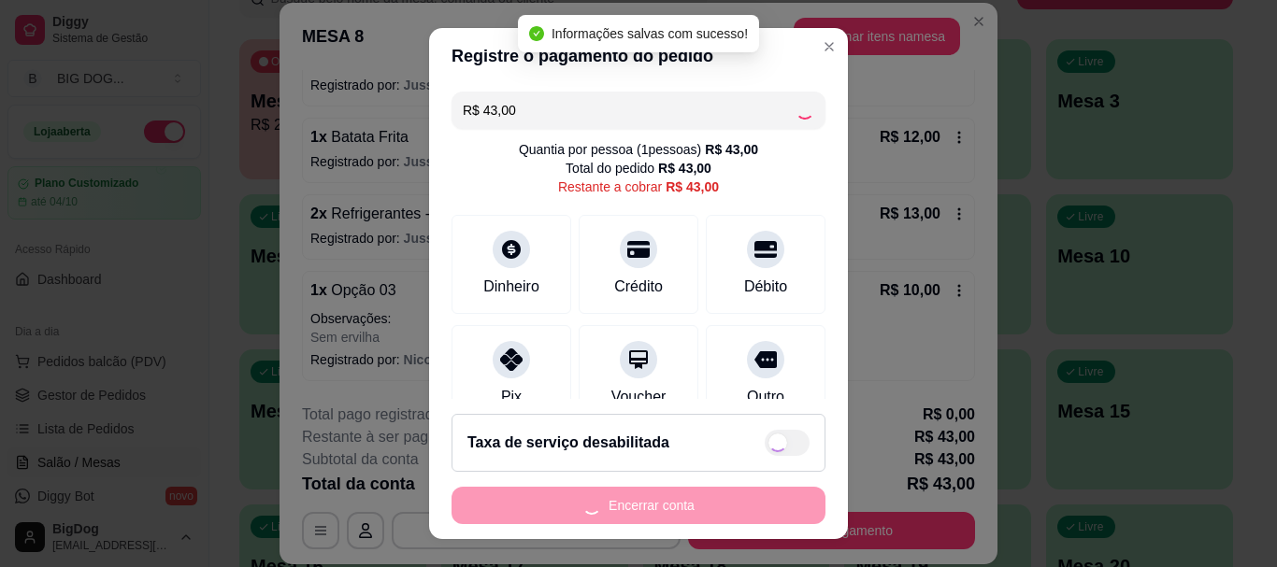
type input "R$ 0,00"
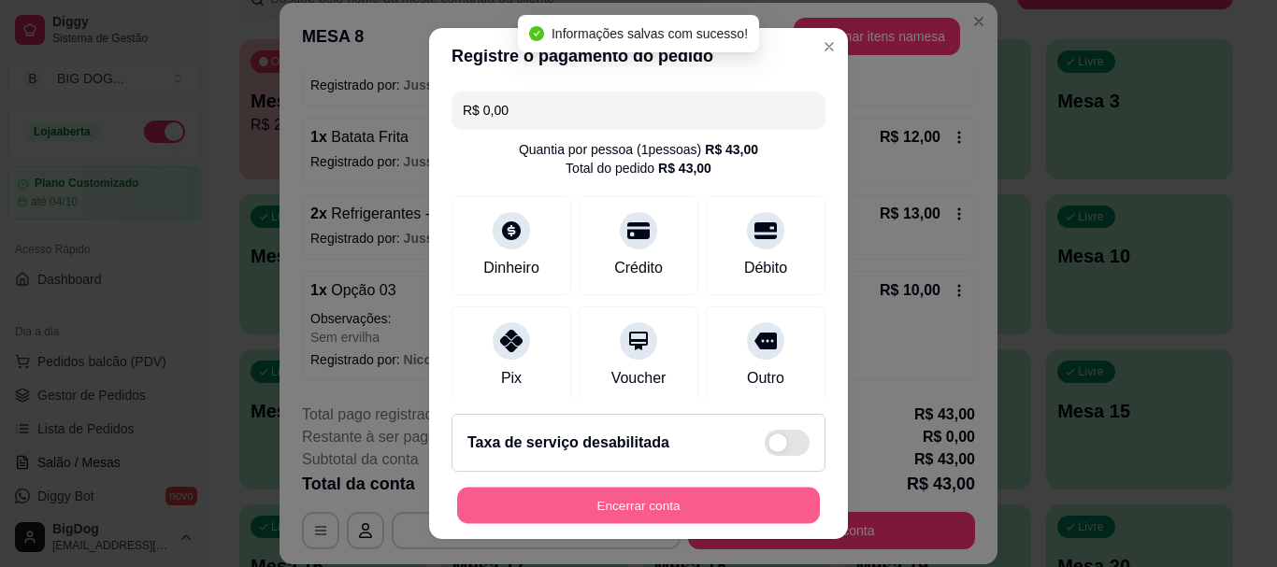
click at [650, 503] on button "Encerrar conta" at bounding box center [638, 505] width 363 height 36
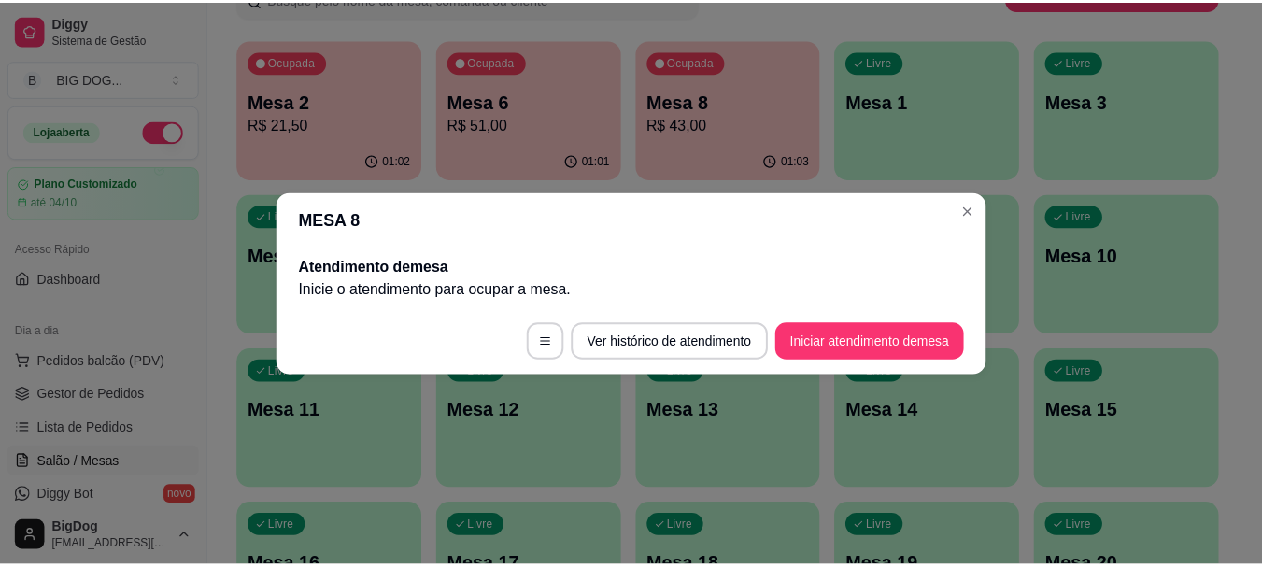
scroll to position [0, 0]
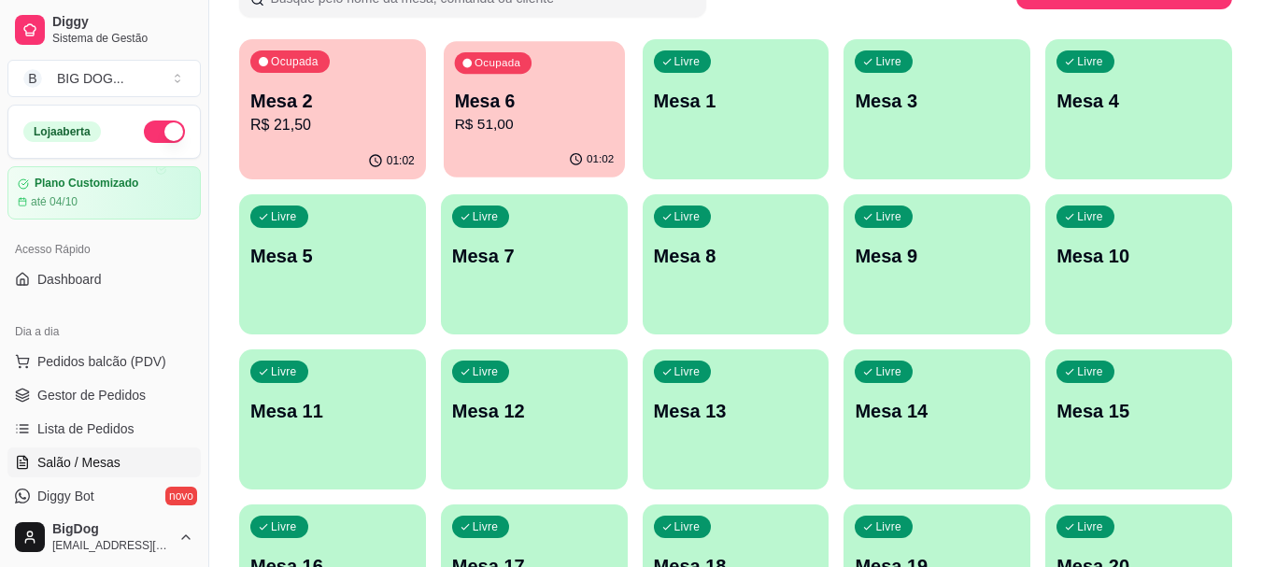
click at [515, 89] on p "Mesa 6" at bounding box center [534, 101] width 160 height 25
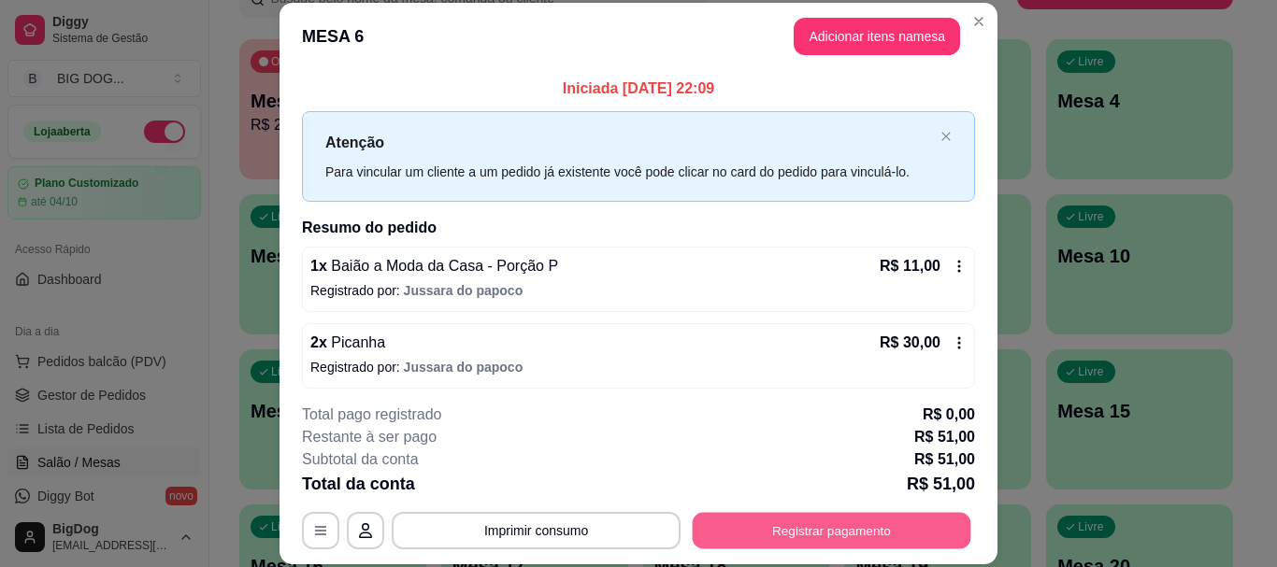
click at [846, 533] on button "Registrar pagamento" at bounding box center [831, 531] width 278 height 36
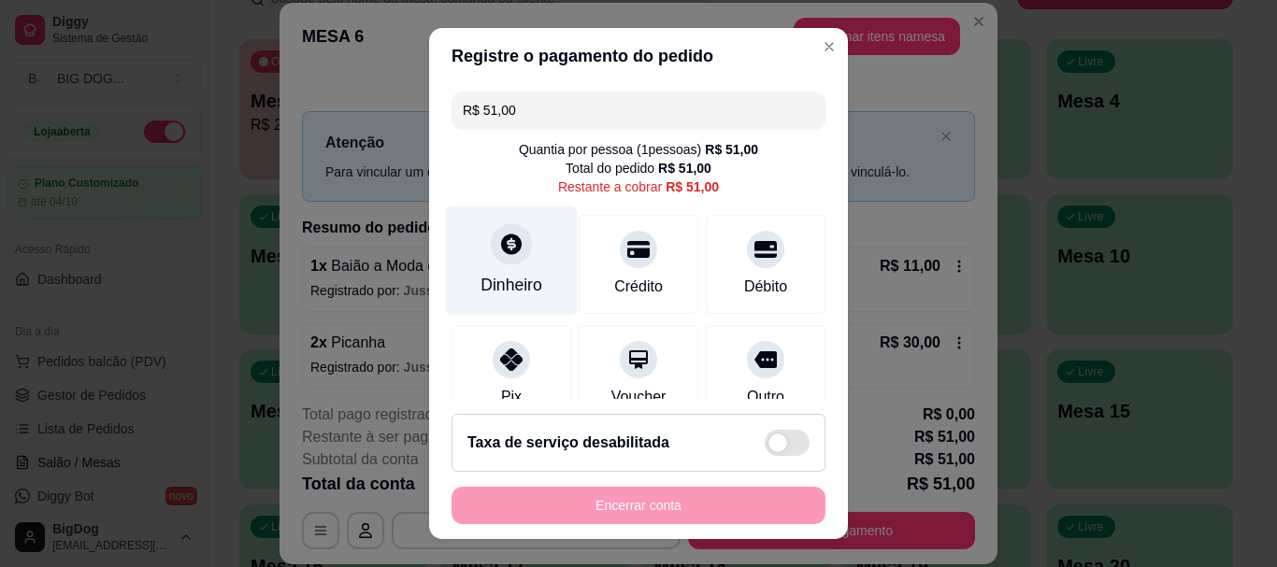
click at [505, 248] on icon at bounding box center [511, 245] width 21 height 21
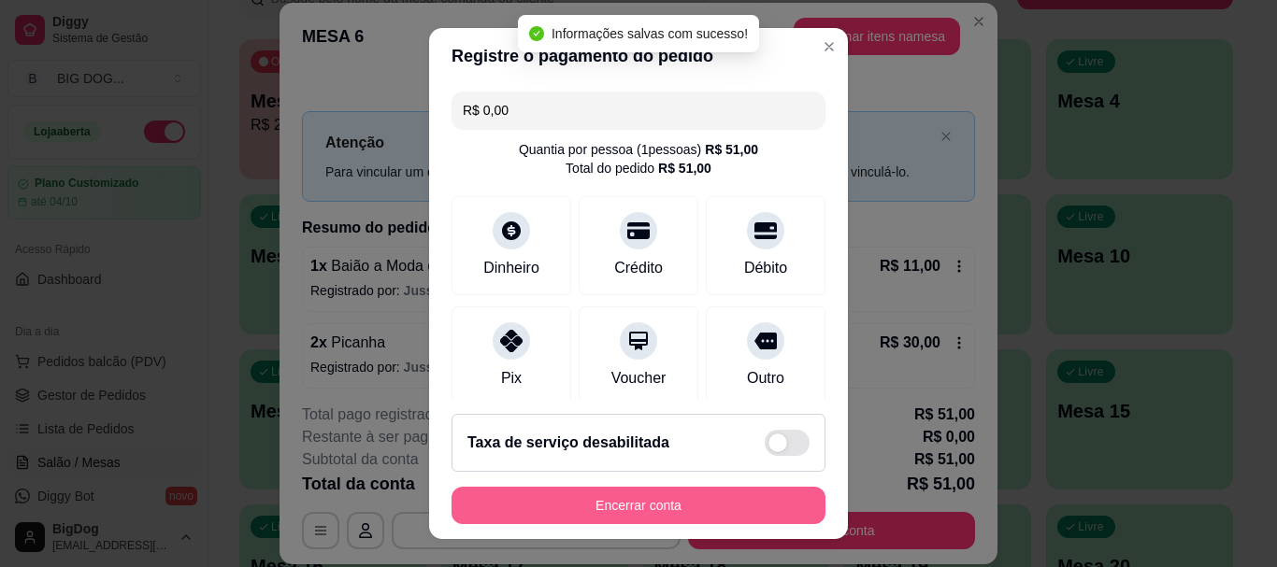
type input "R$ 0,00"
click at [649, 499] on button "Encerrar conta" at bounding box center [638, 505] width 374 height 37
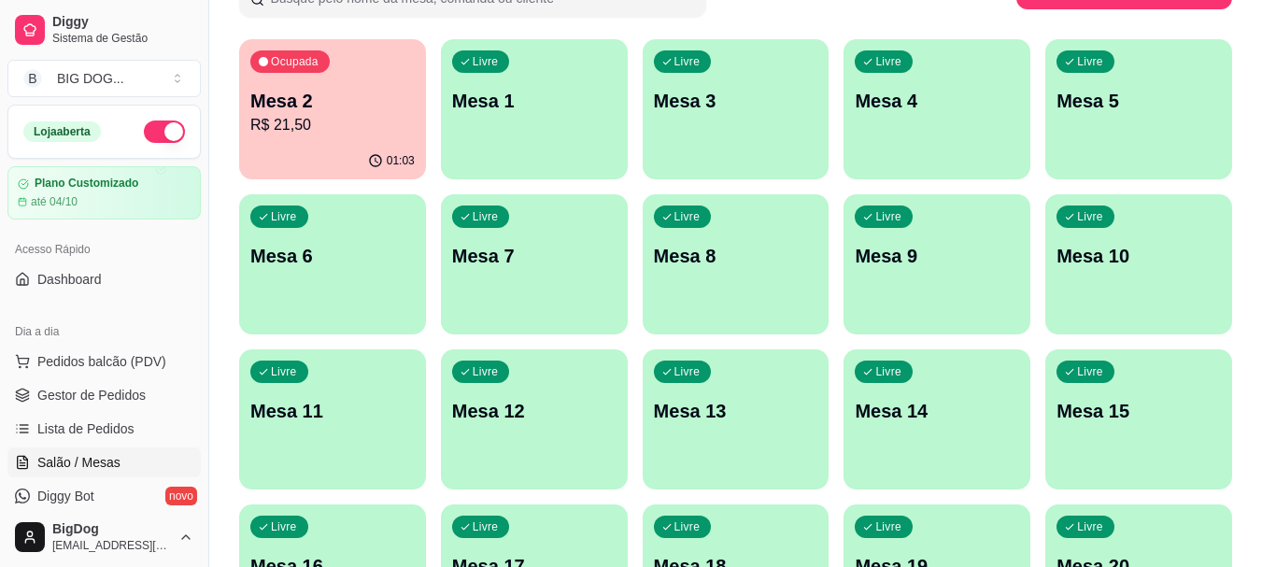
click at [348, 122] on p "R$ 21,50" at bounding box center [332, 125] width 164 height 22
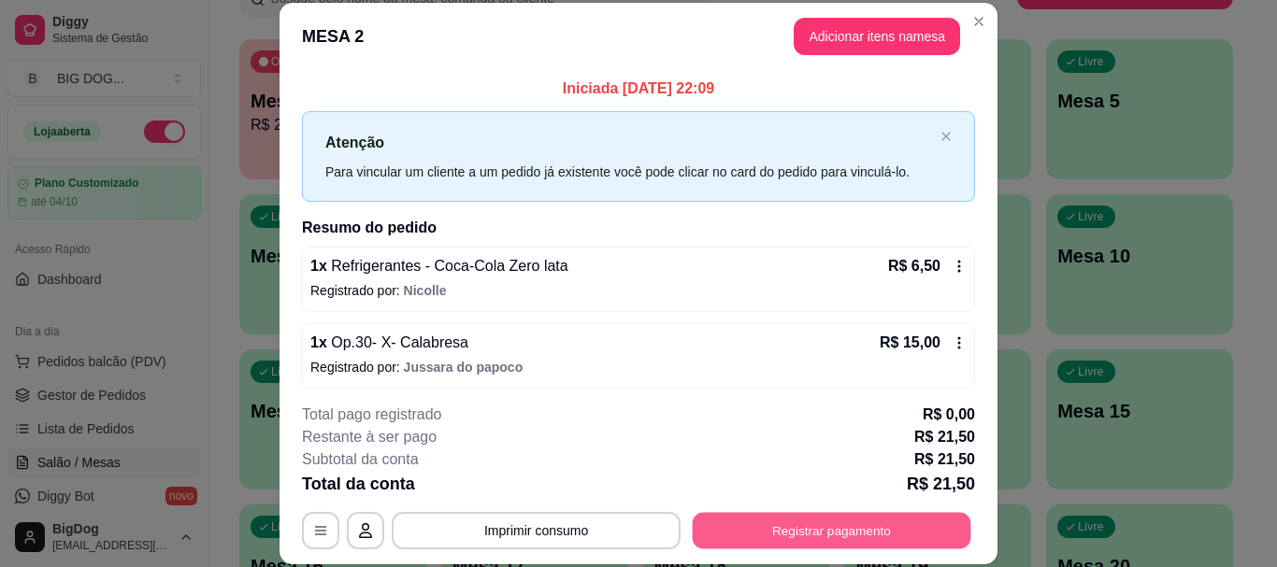
click at [735, 539] on button "Registrar pagamento" at bounding box center [831, 531] width 278 height 36
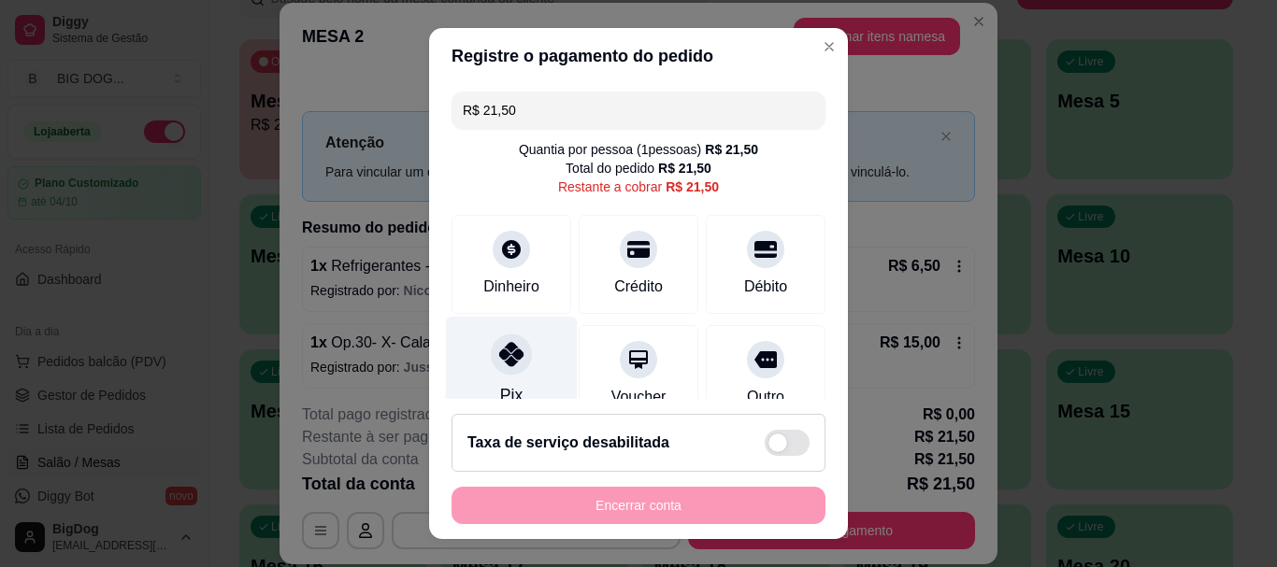
click at [509, 350] on icon at bounding box center [511, 355] width 24 height 24
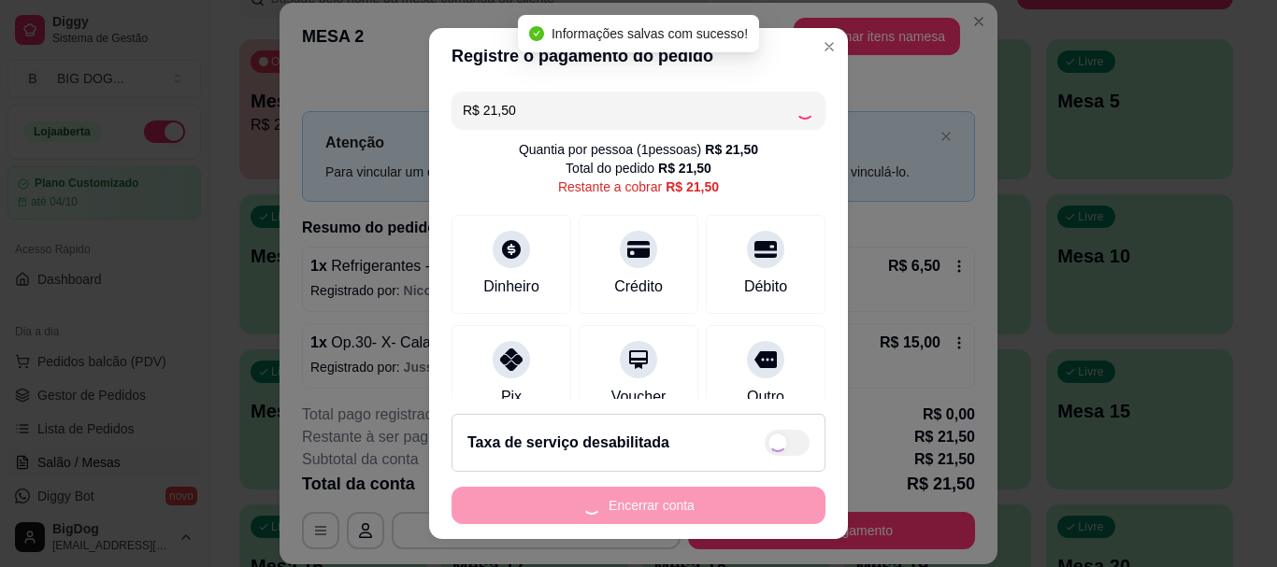
type input "R$ 0,00"
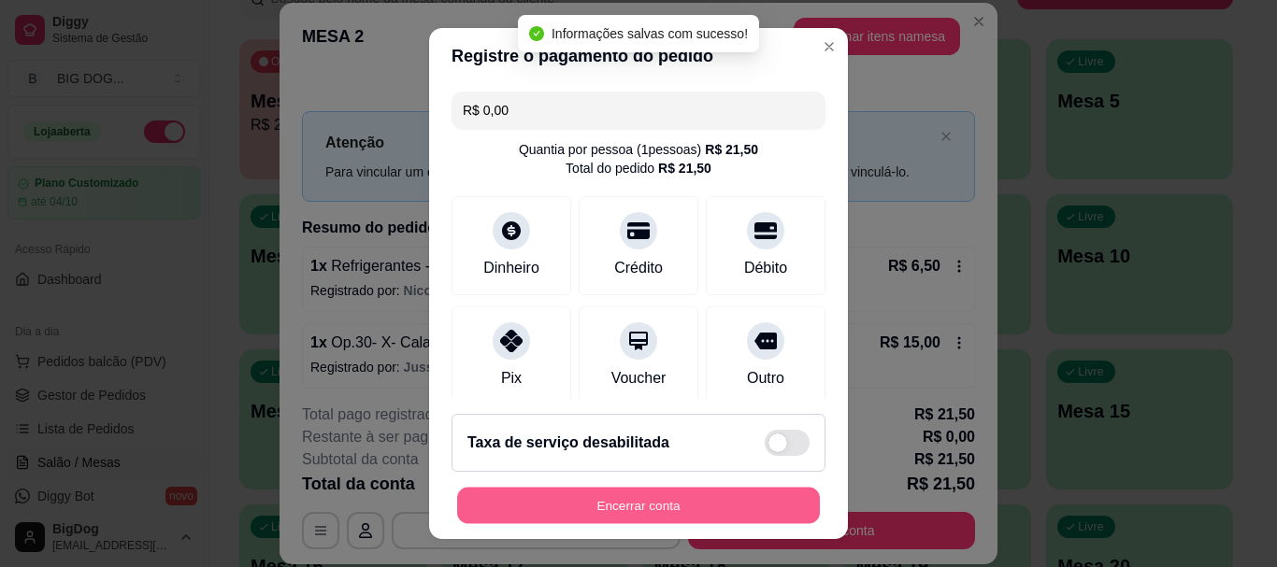
click at [652, 507] on button "Encerrar conta" at bounding box center [638, 505] width 363 height 36
